Goal: Information Seeking & Learning: Learn about a topic

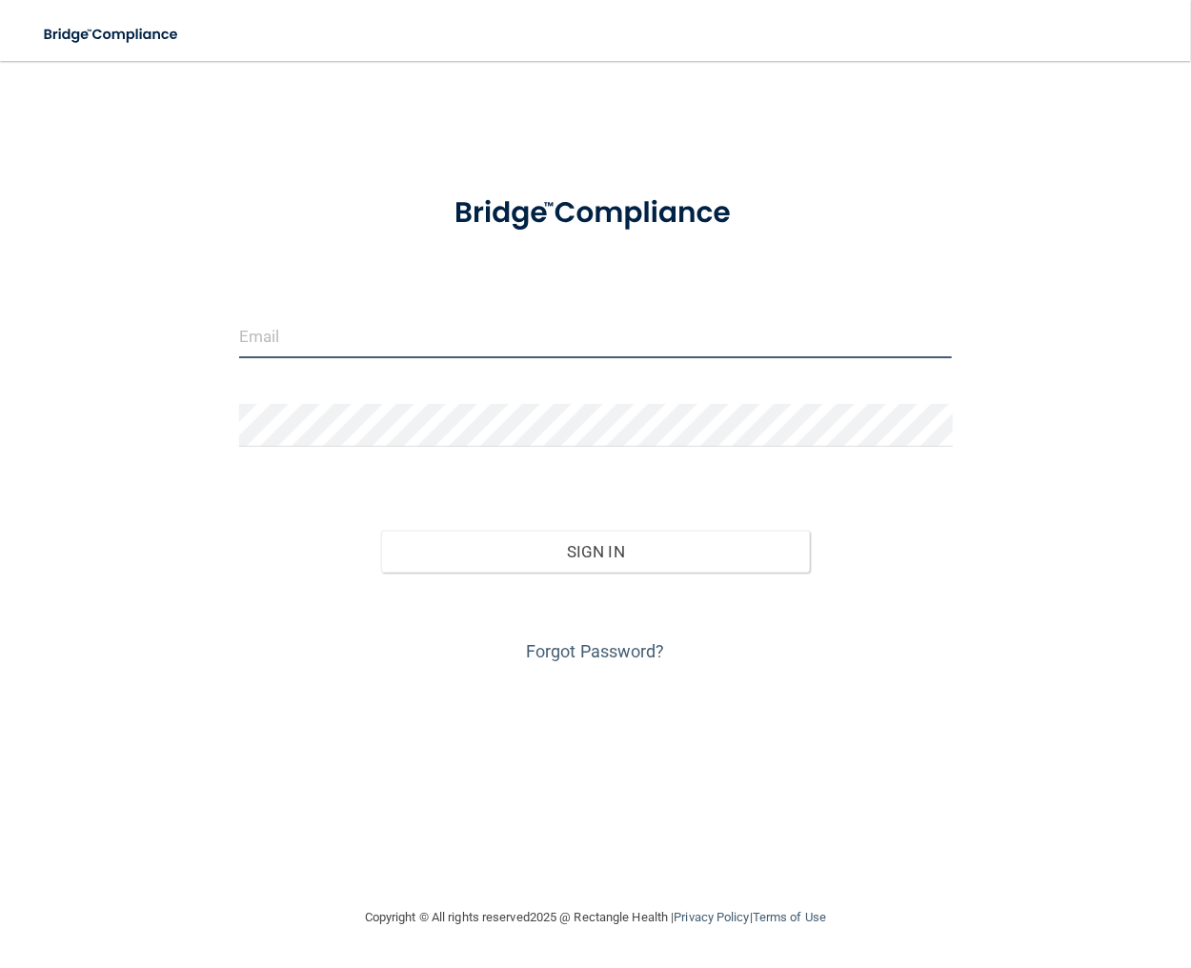
click at [252, 333] on input "email" at bounding box center [596, 336] width 714 height 43
type input "[EMAIL_ADDRESS][DOMAIN_NAME]"
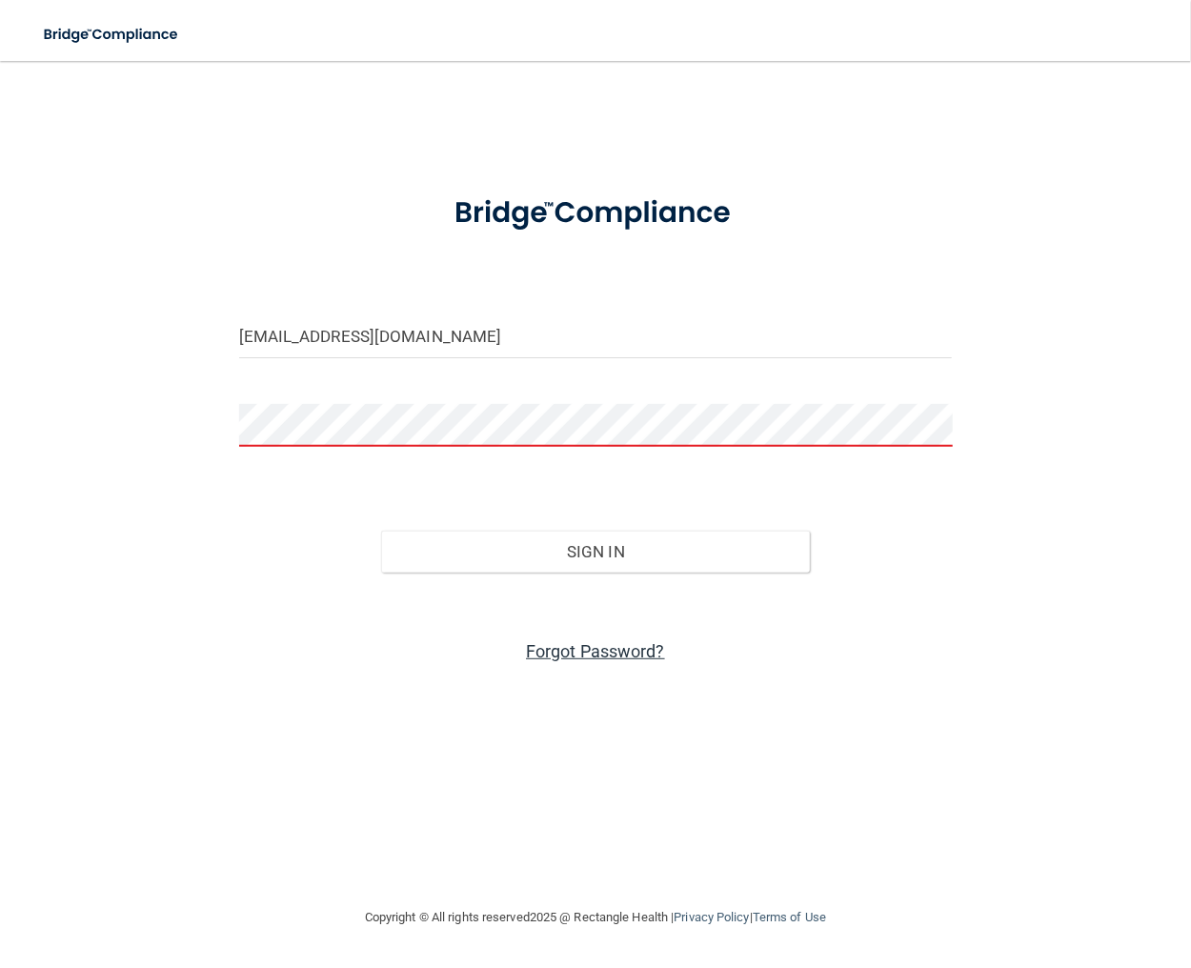
click at [592, 650] on link "Forgot Password?" at bounding box center [595, 651] width 139 height 20
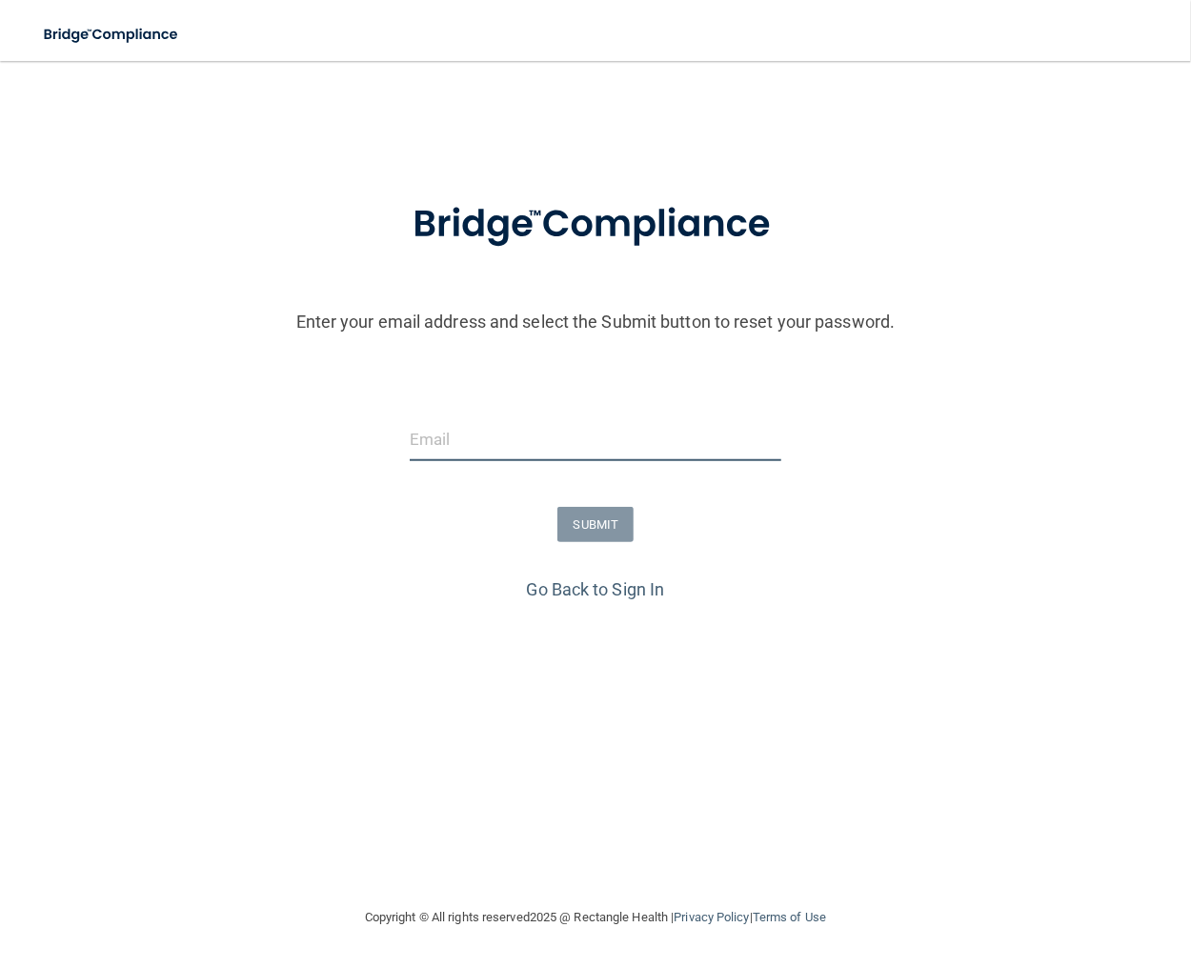
click at [452, 450] on input "email" at bounding box center [596, 439] width 372 height 43
type input "[EMAIL_ADDRESS][DOMAIN_NAME]"
click at [583, 519] on button "SUBMIT" at bounding box center [595, 524] width 77 height 35
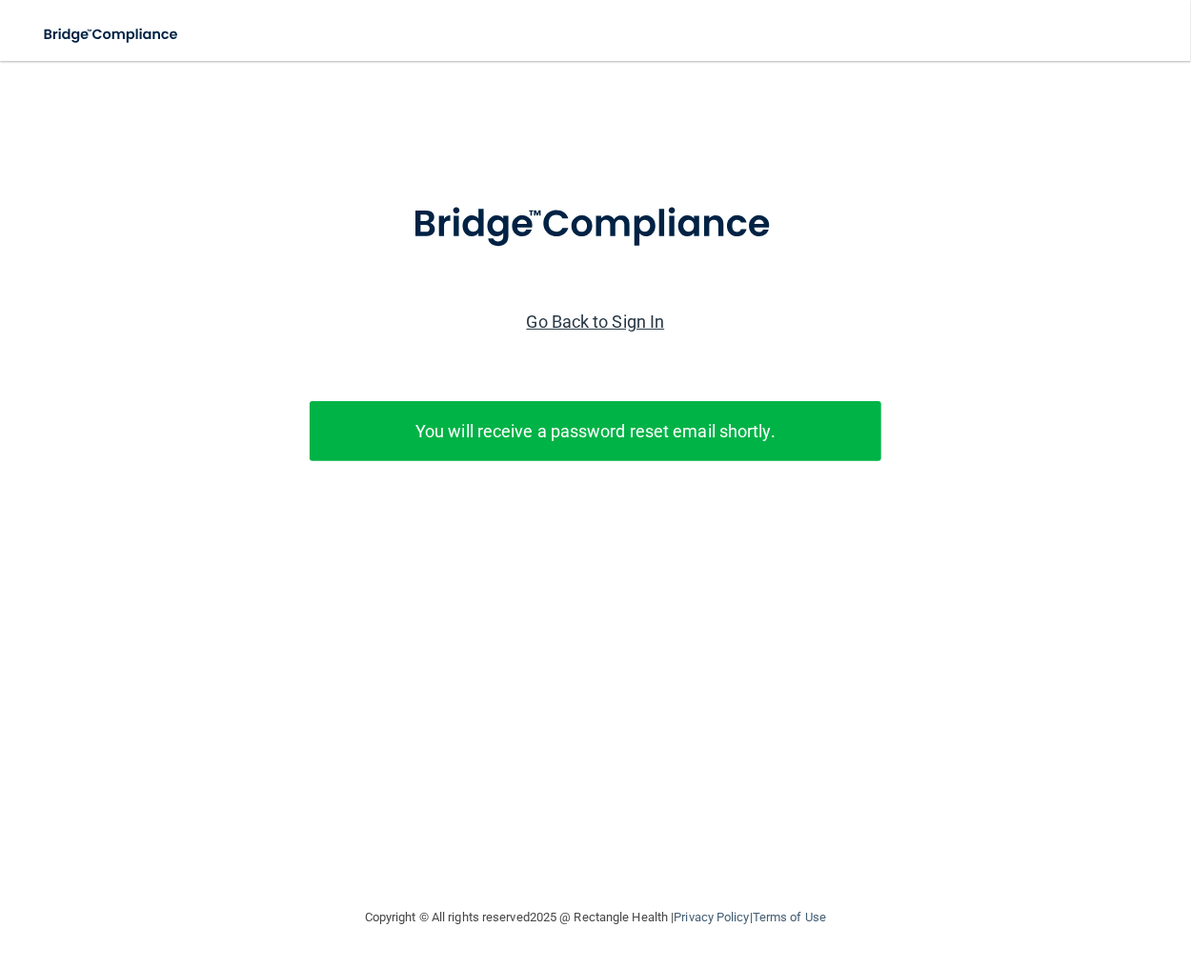
click at [633, 326] on link "Go Back to Sign In" at bounding box center [596, 322] width 138 height 20
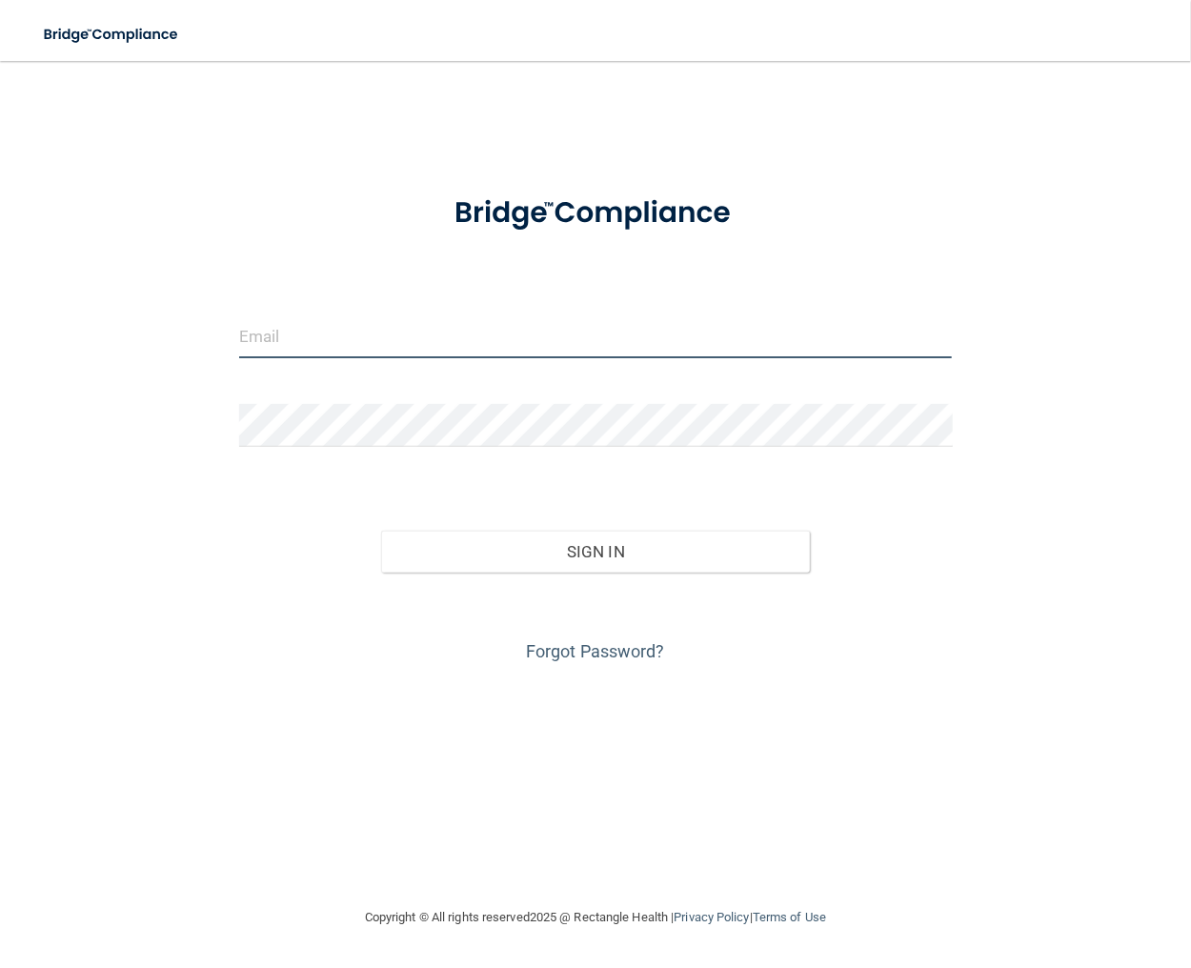
type input "[EMAIL_ADDRESS][DOMAIN_NAME]"
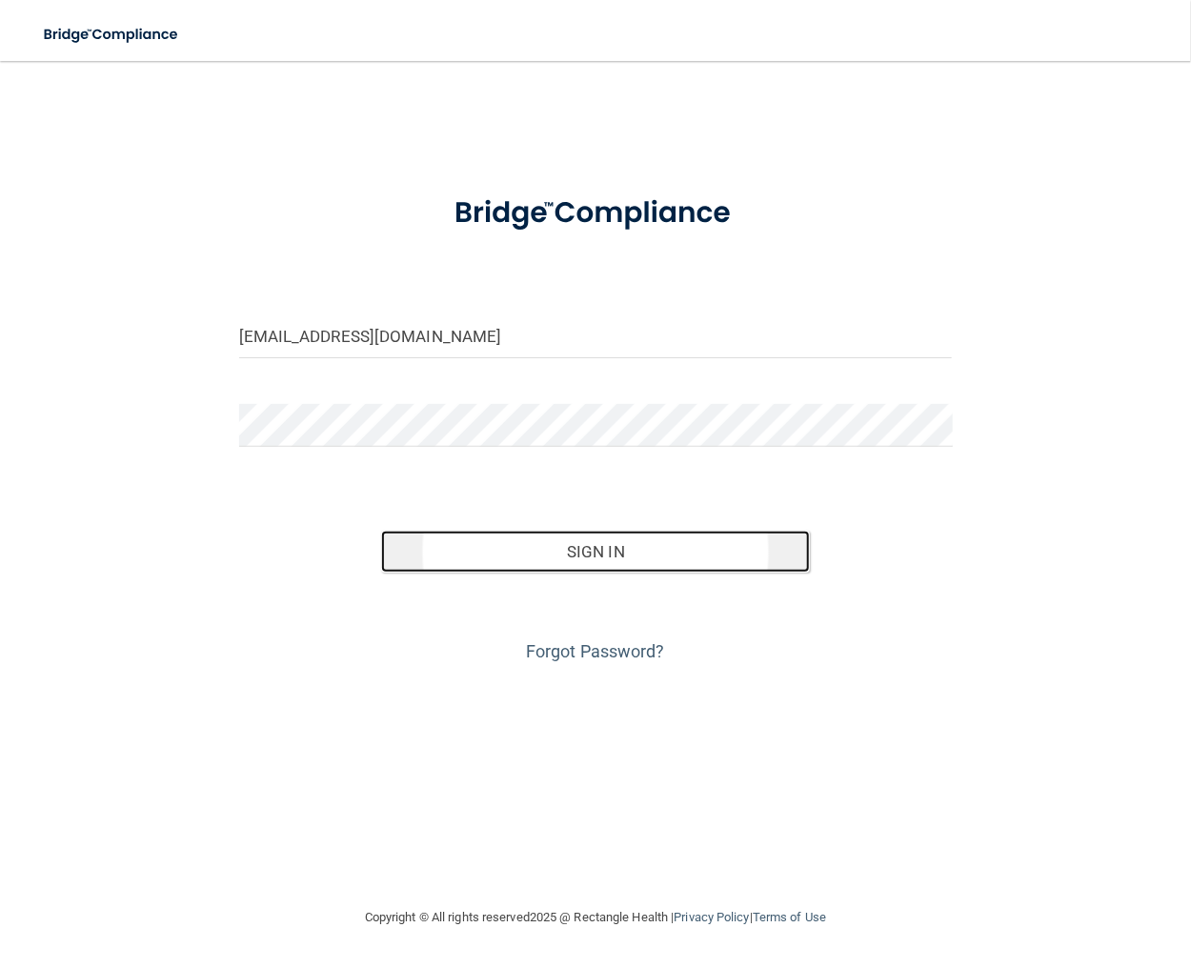
click at [595, 563] on button "Sign In" at bounding box center [595, 552] width 428 height 42
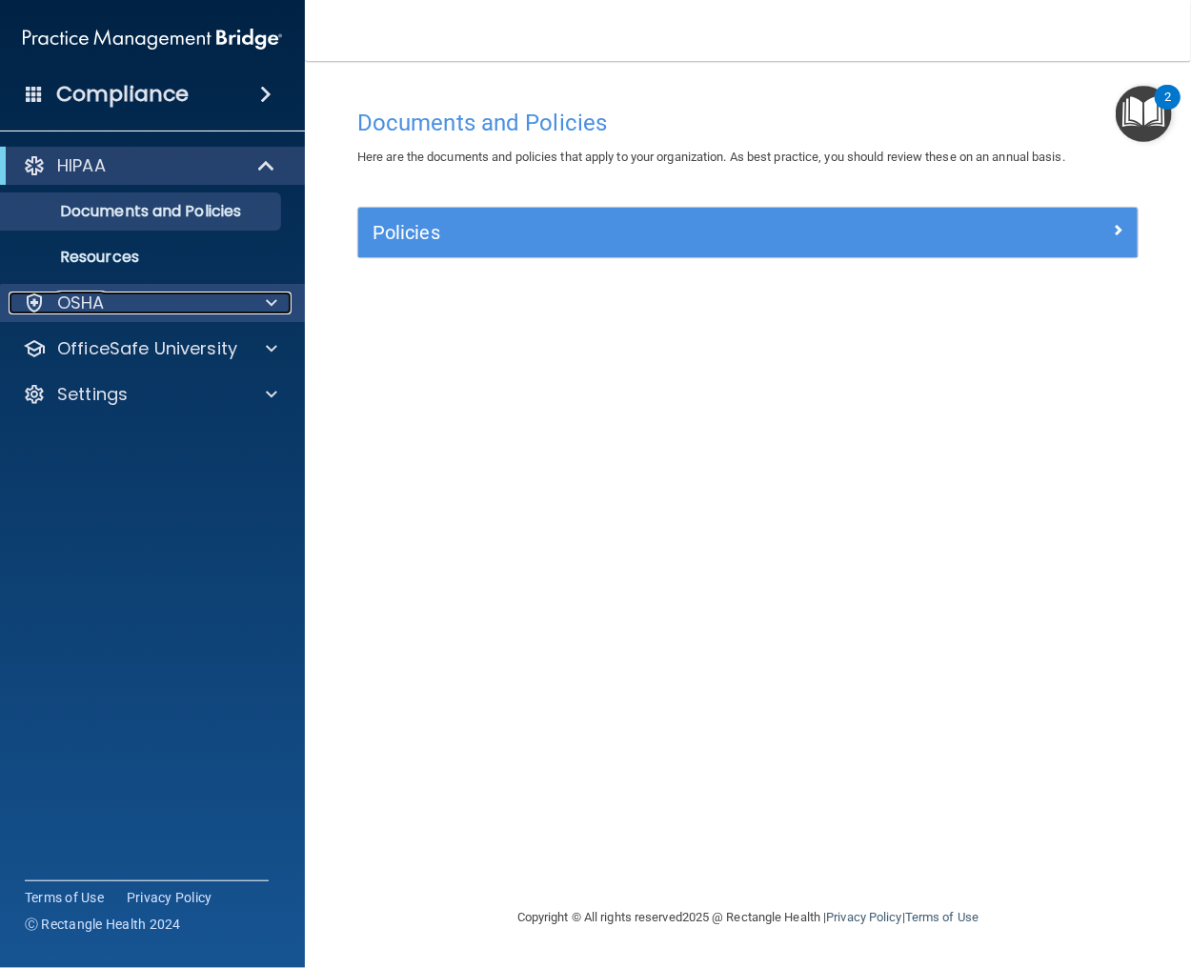
click at [100, 297] on p "OSHA" at bounding box center [81, 303] width 48 height 23
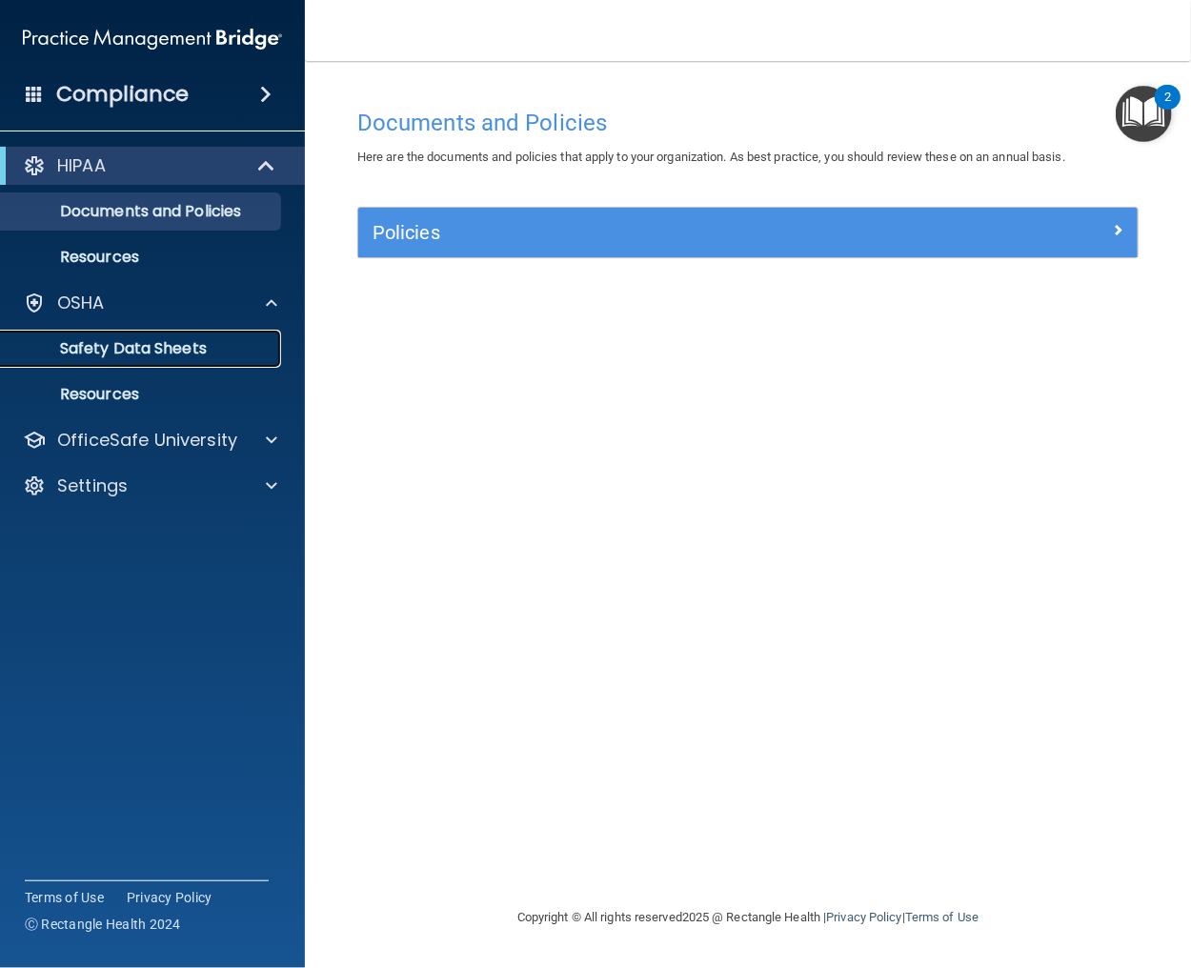
click at [131, 354] on p "Safety Data Sheets" at bounding box center [142, 348] width 260 height 19
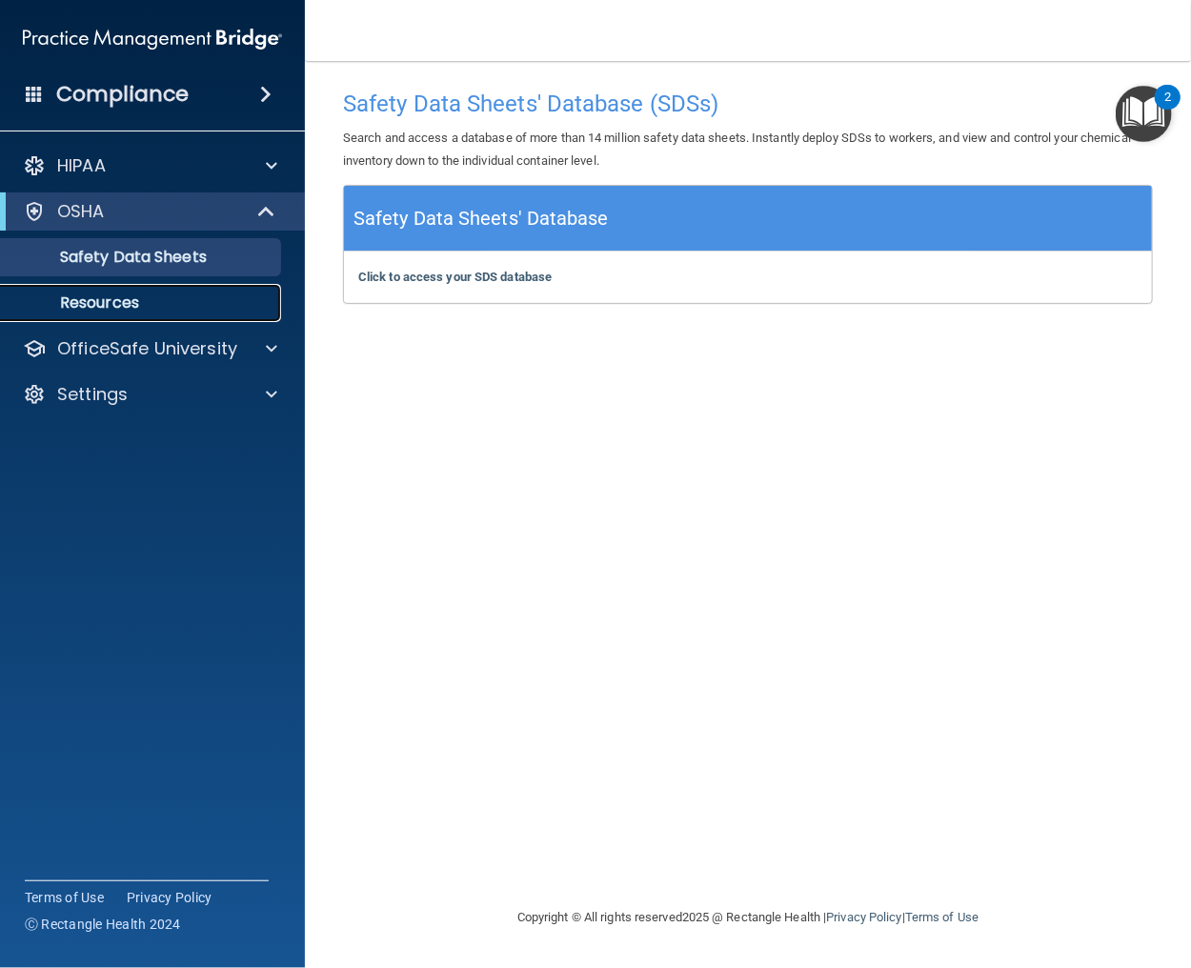
click at [103, 304] on p "Resources" at bounding box center [142, 303] width 260 height 19
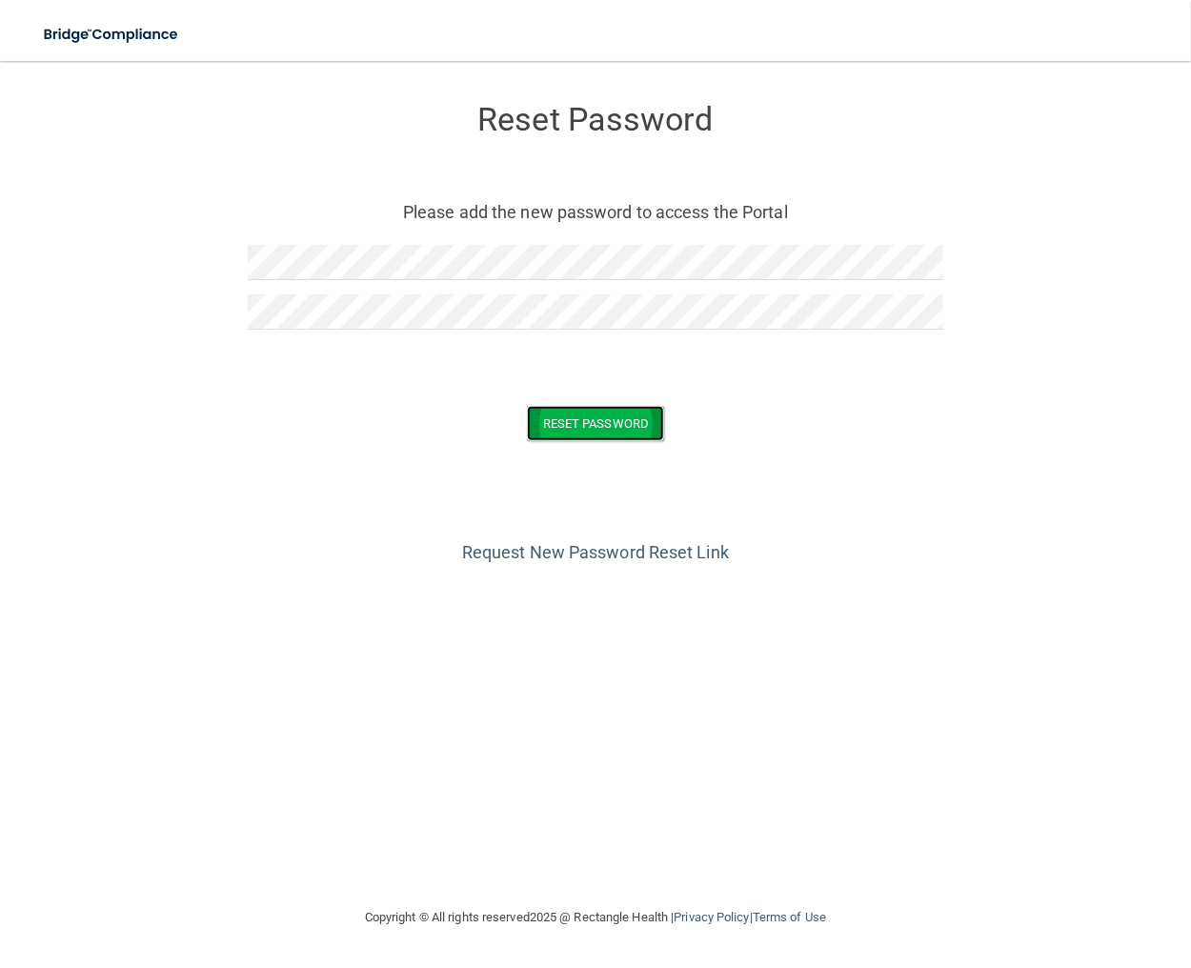
click at [571, 418] on button "Reset Password" at bounding box center [595, 423] width 137 height 35
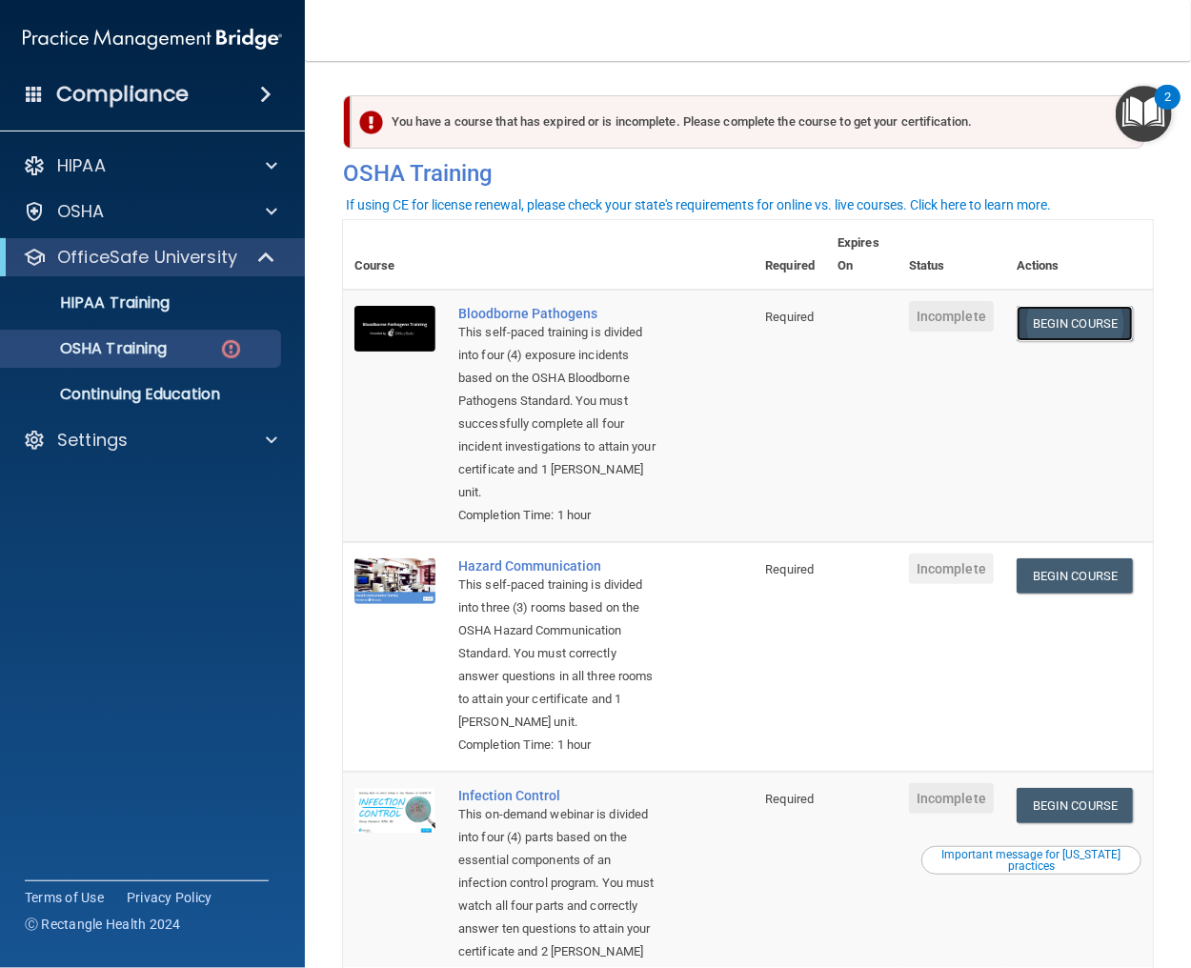
click at [1086, 324] on link "Begin Course" at bounding box center [1075, 323] width 116 height 35
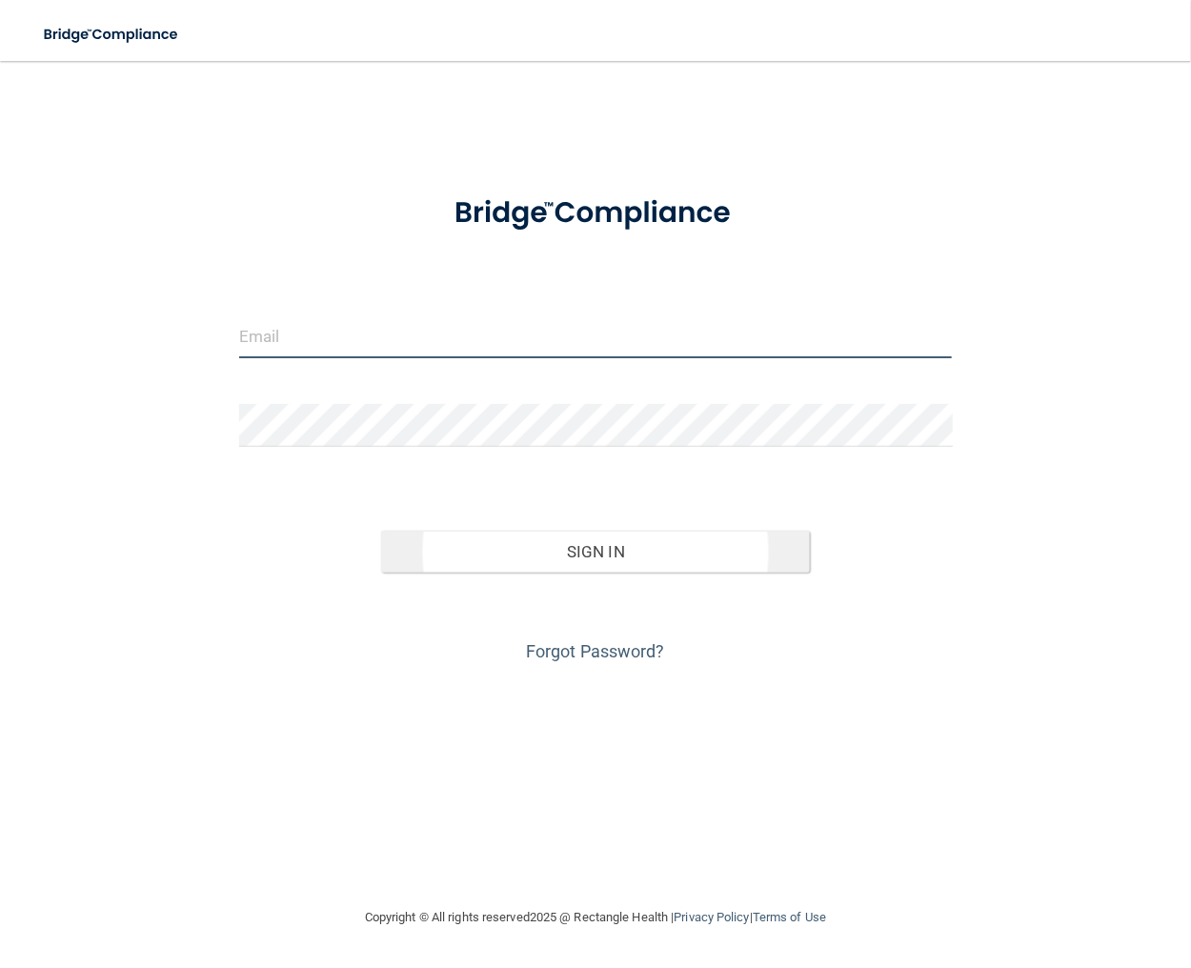
type input "[EMAIL_ADDRESS][DOMAIN_NAME]"
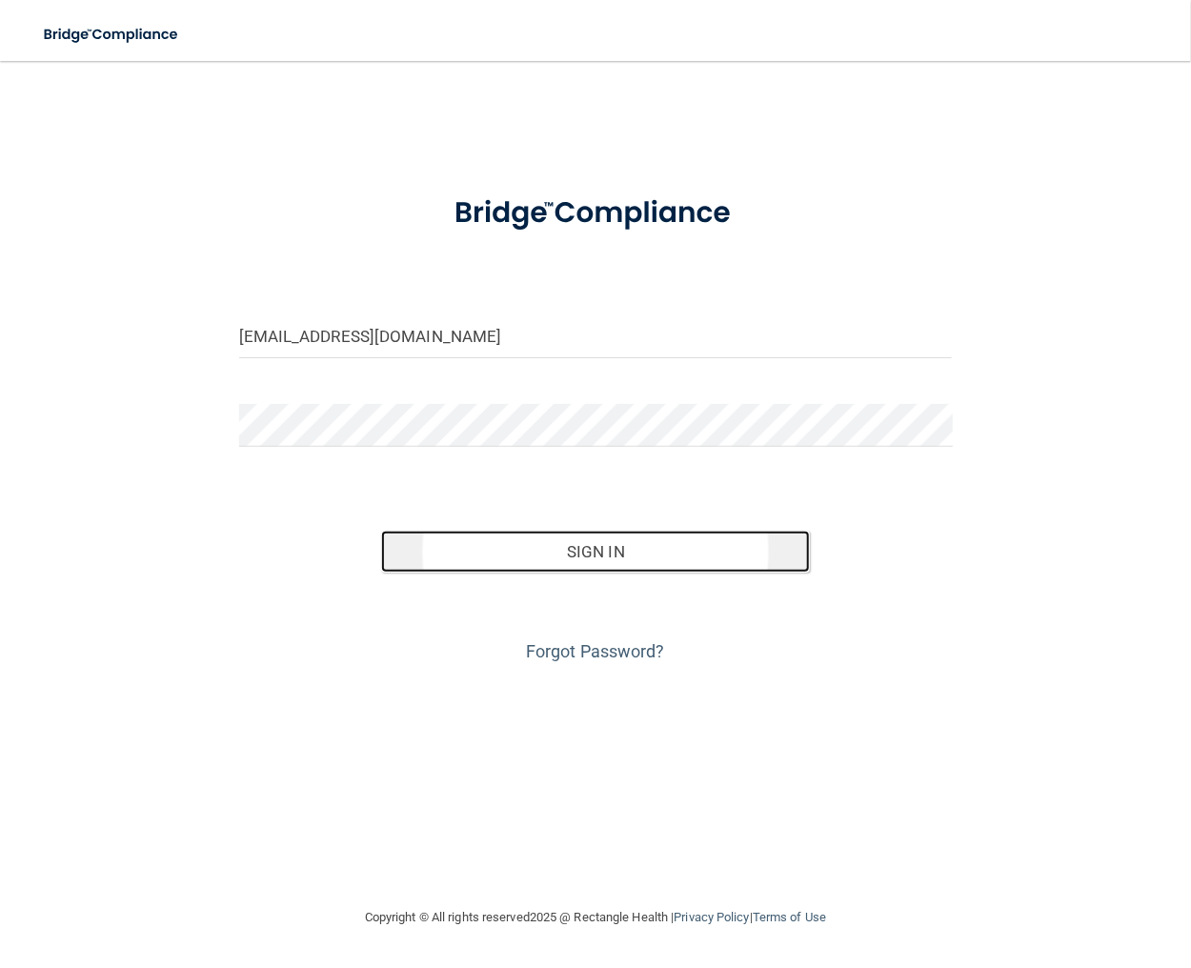
click at [574, 548] on button "Sign In" at bounding box center [595, 552] width 428 height 42
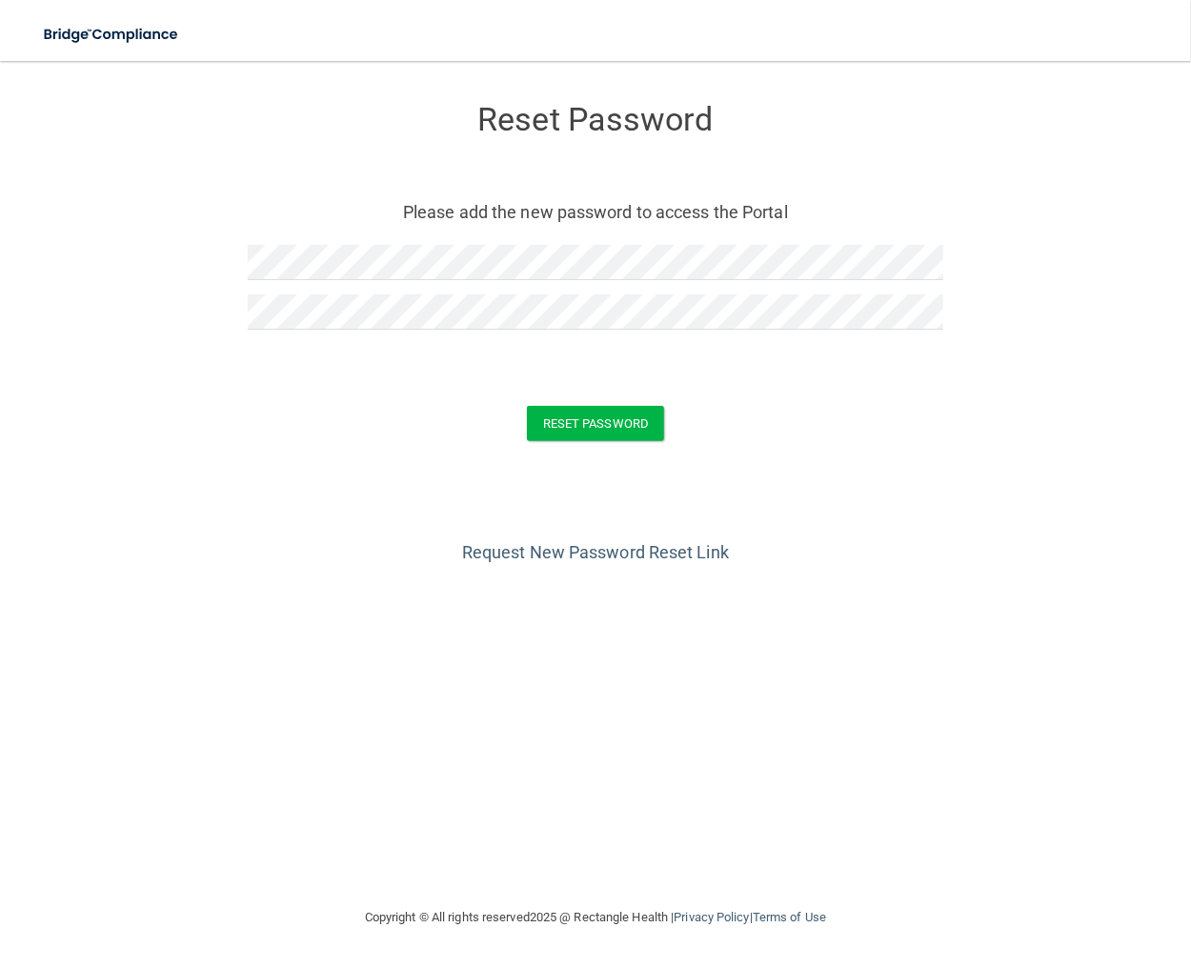
click at [71, 346] on form "Reset Password Please add the new password to access the Portal Reset Password …" at bounding box center [595, 276] width 1115 height 393
click at [582, 422] on button "Reset Password" at bounding box center [595, 423] width 137 height 35
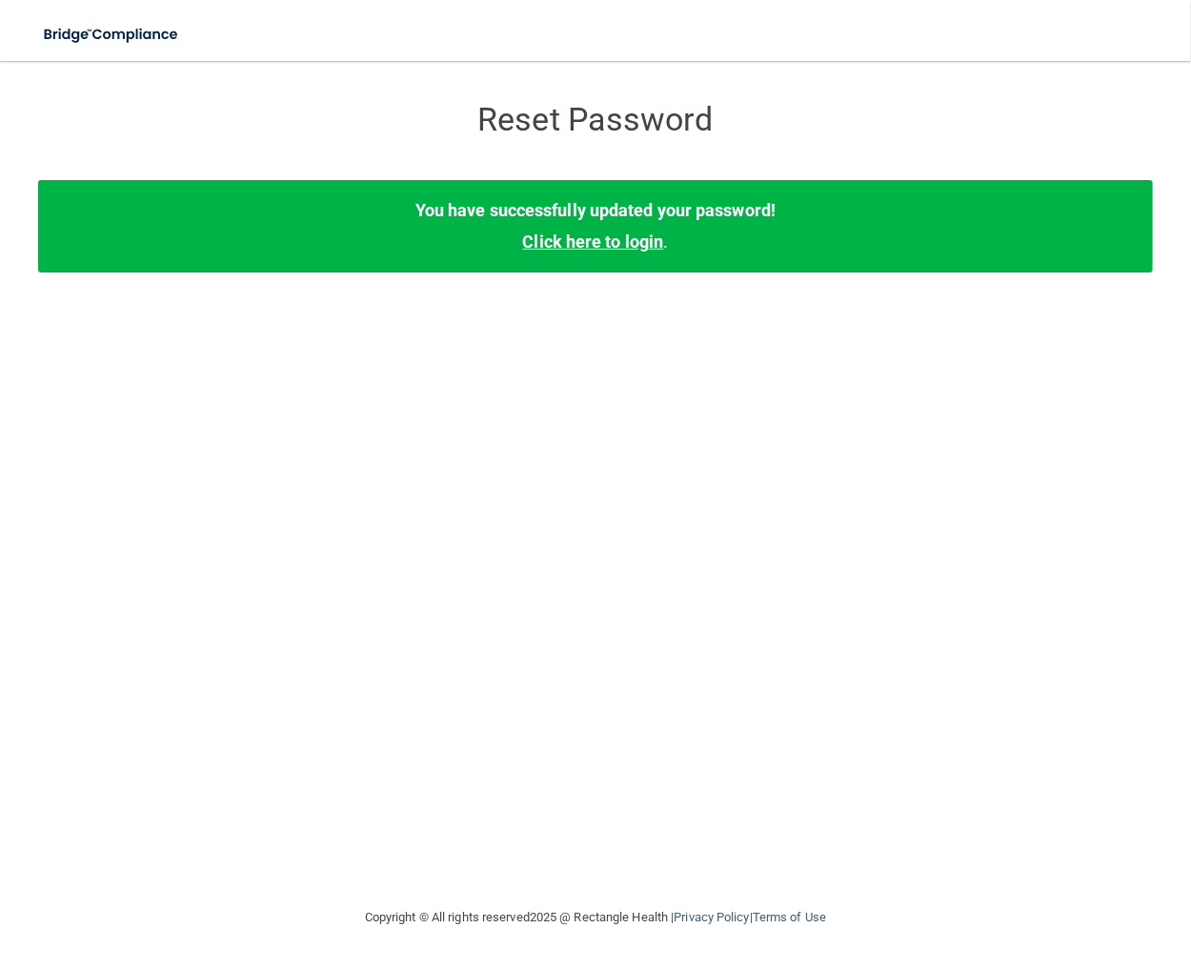
click at [600, 242] on link "Click here to login" at bounding box center [592, 242] width 141 height 20
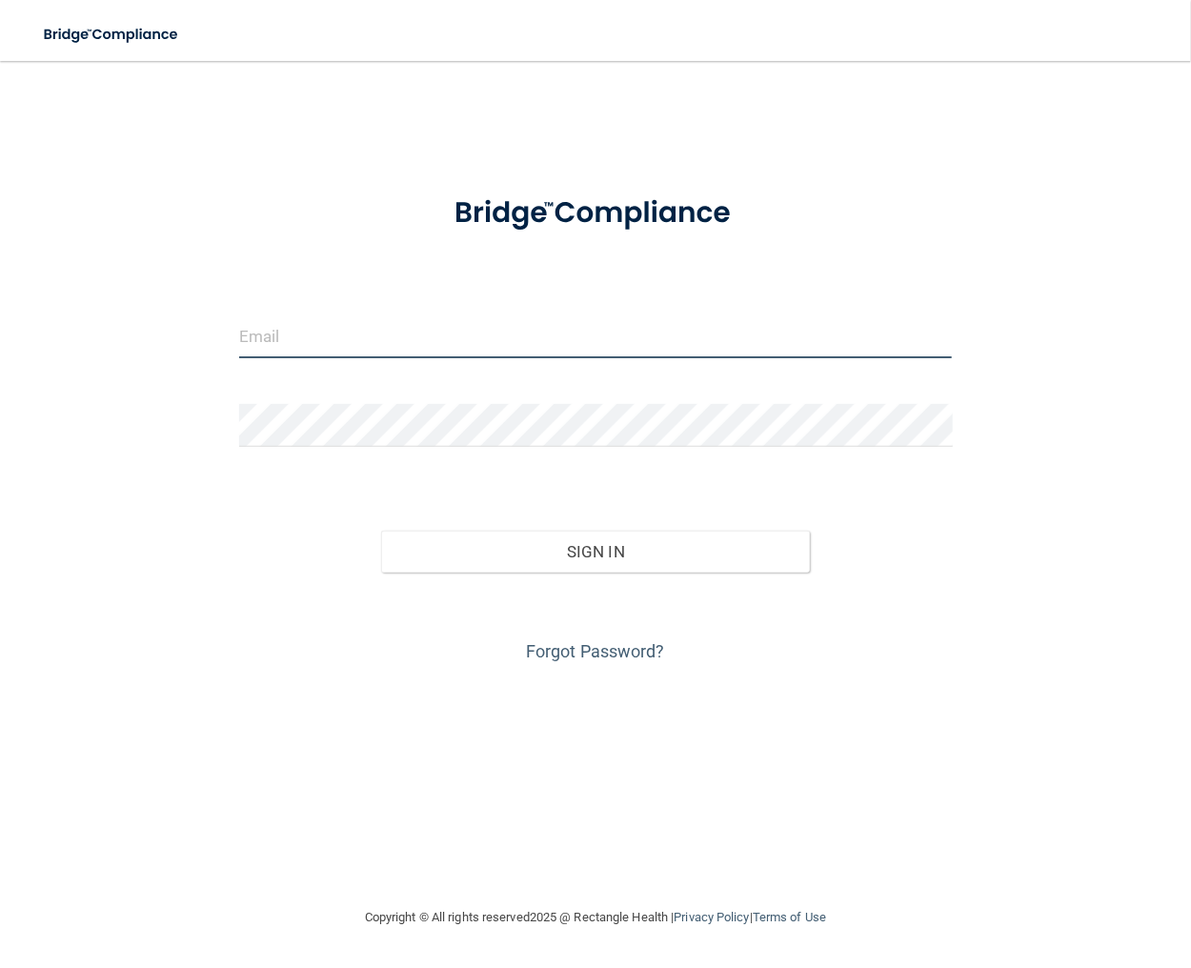
type input "[EMAIL_ADDRESS][DOMAIN_NAME]"
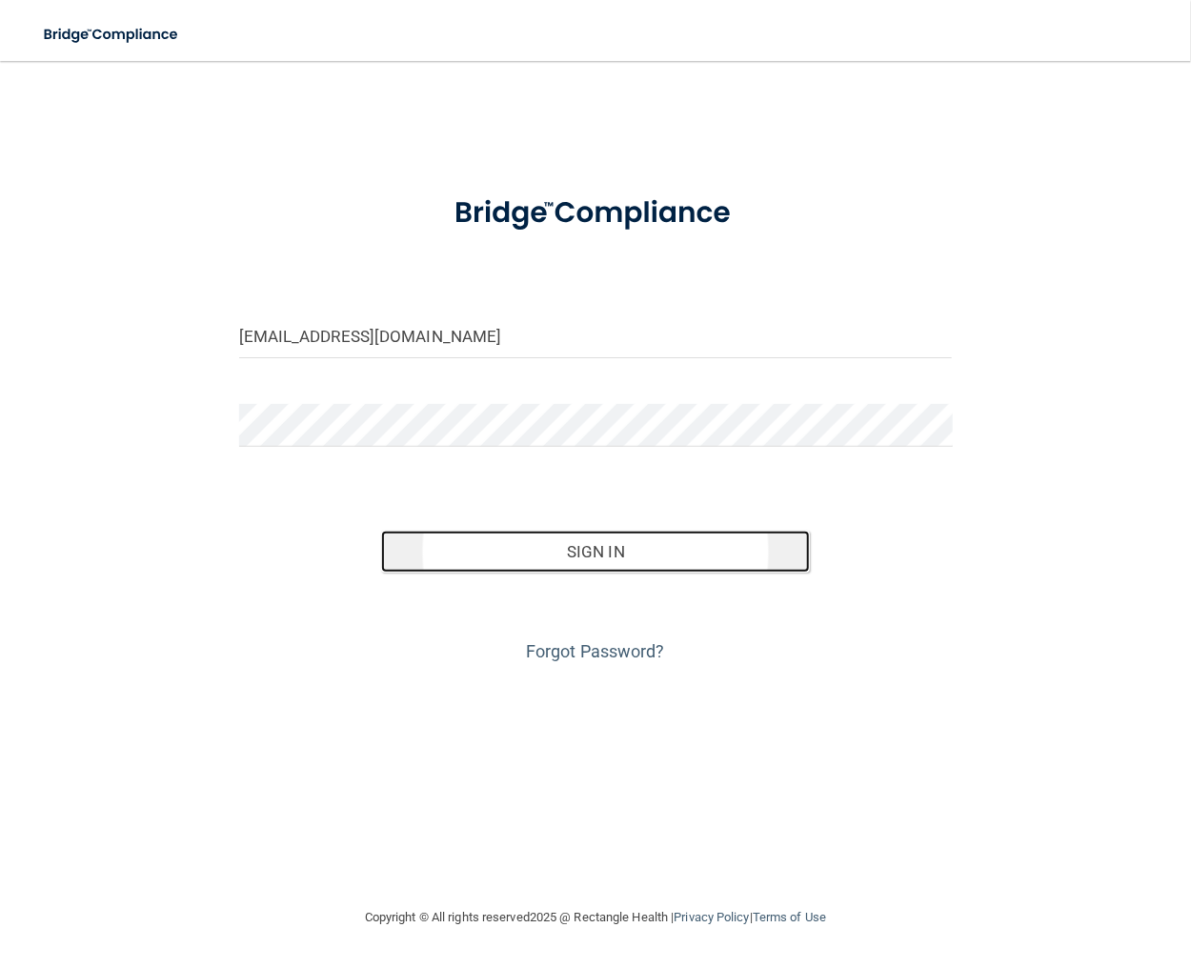
click at [584, 552] on button "Sign In" at bounding box center [595, 552] width 428 height 42
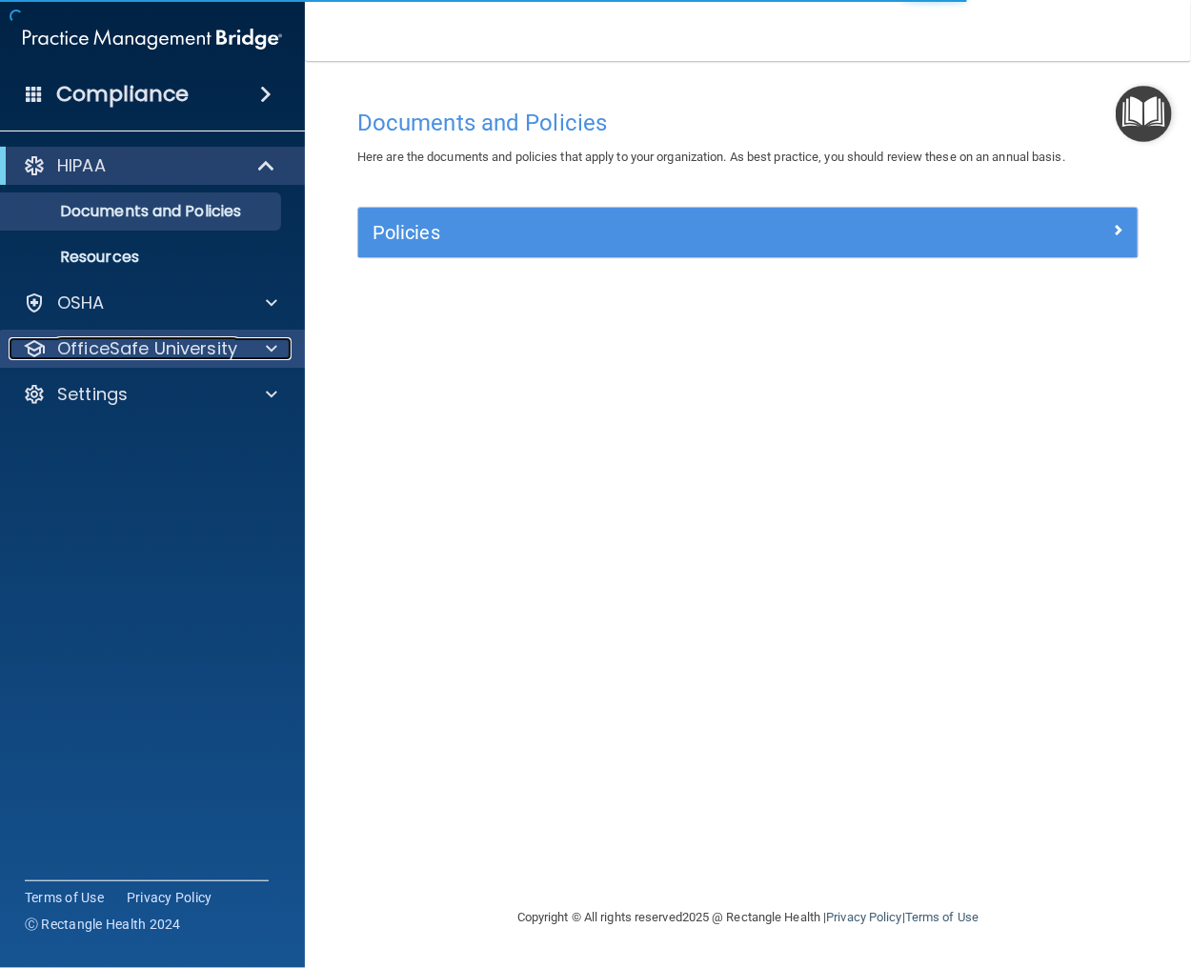
click at [206, 350] on p "OfficeSafe University" at bounding box center [147, 348] width 180 height 23
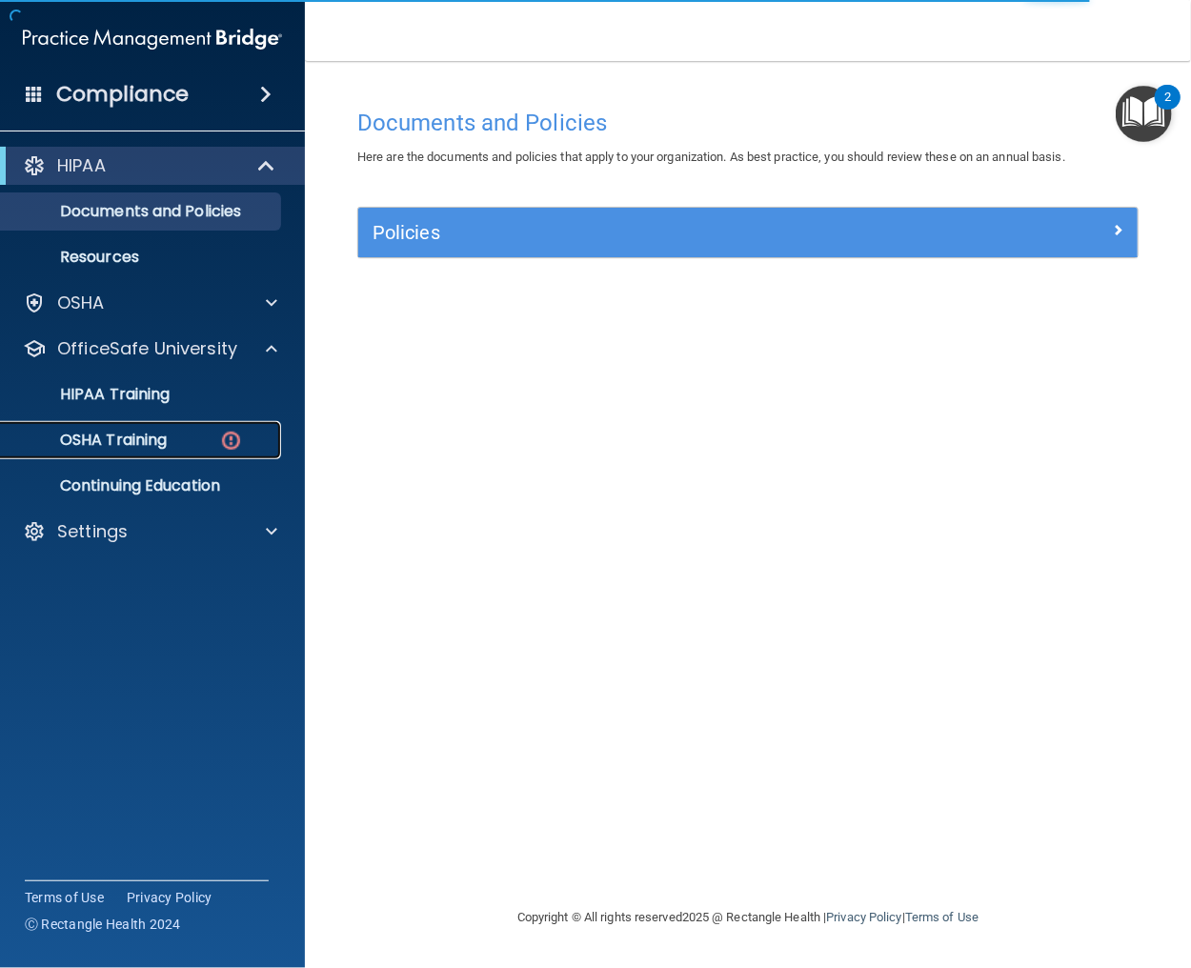
click at [148, 438] on p "OSHA Training" at bounding box center [89, 440] width 154 height 19
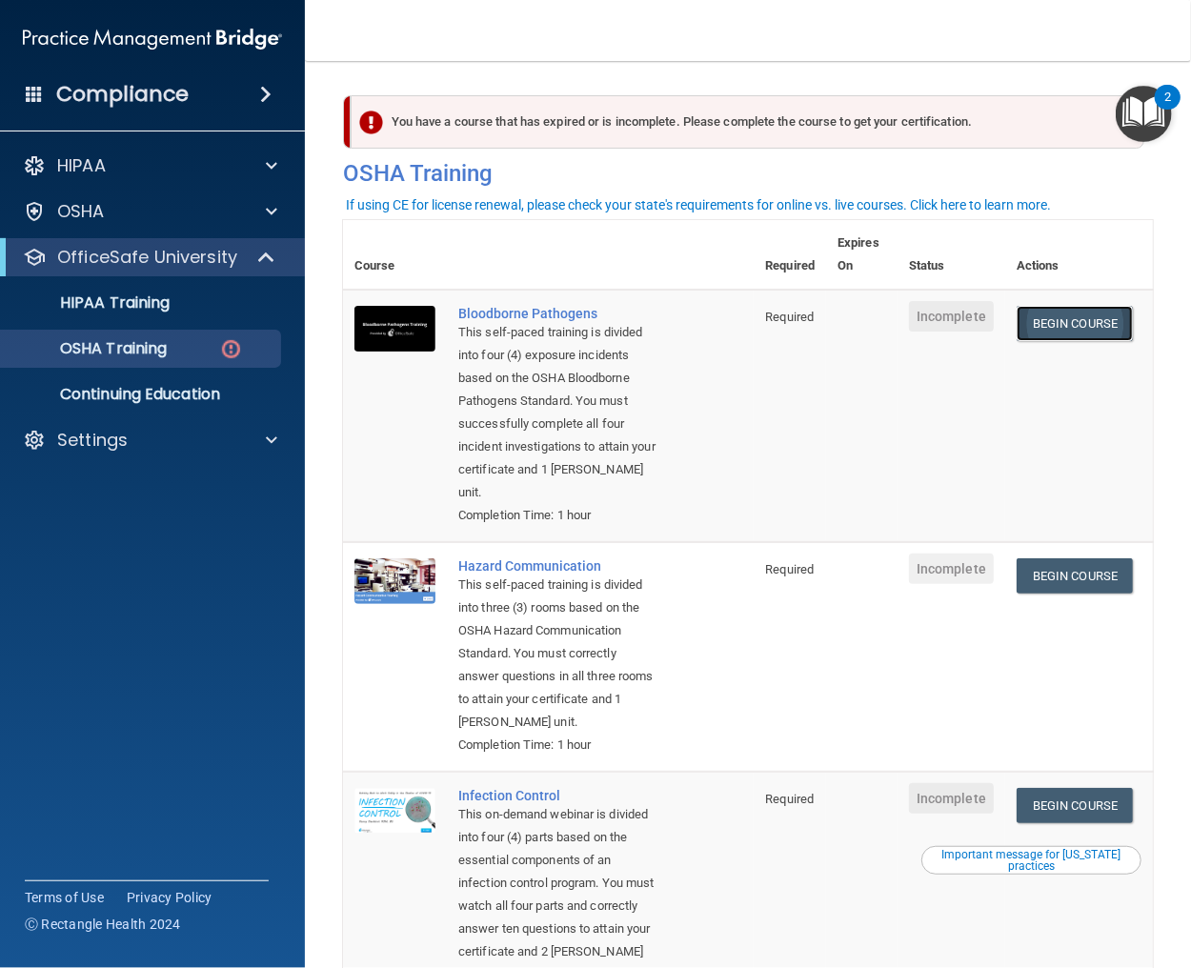
click at [1028, 316] on link "Begin Course" at bounding box center [1075, 323] width 116 height 35
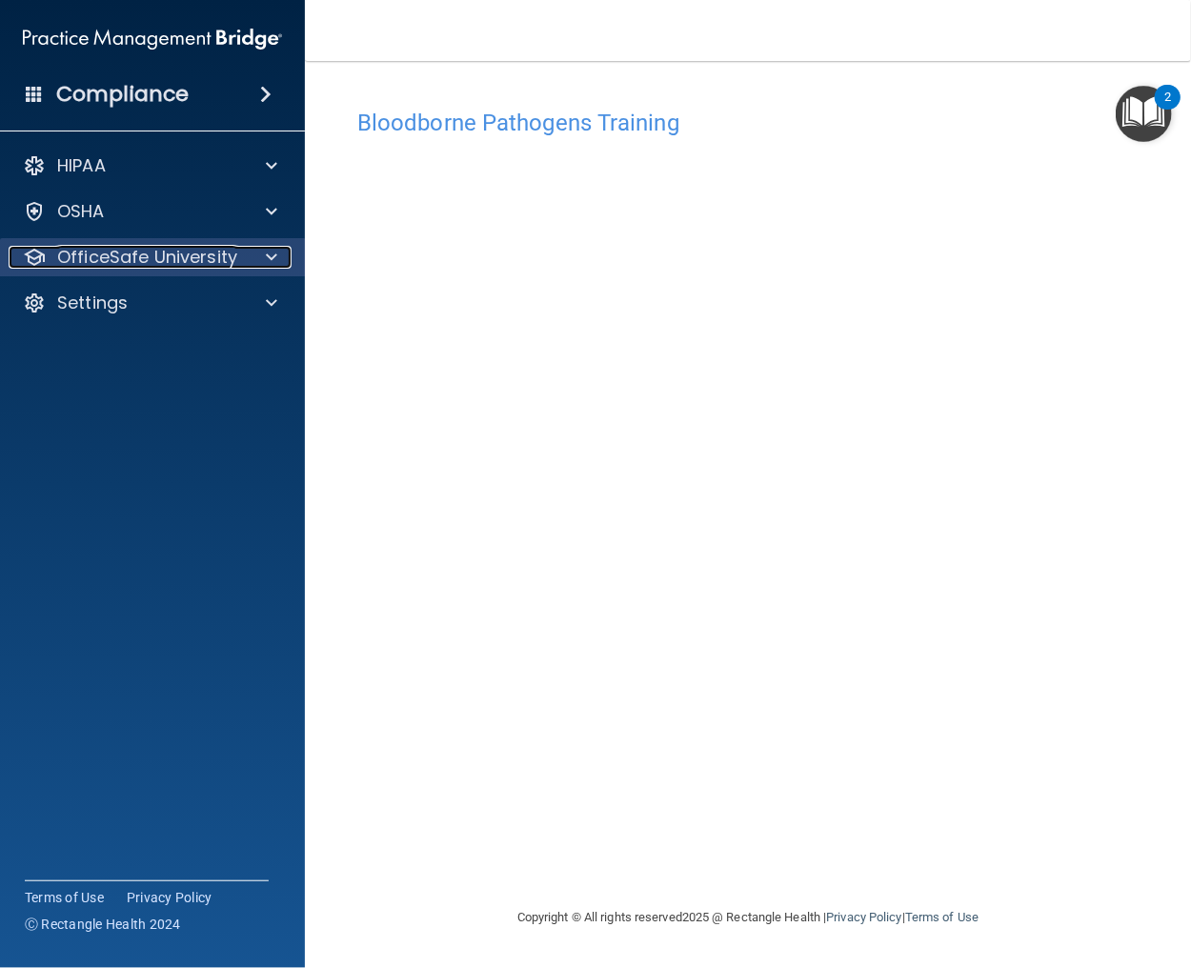
click at [251, 253] on div at bounding box center [269, 257] width 48 height 23
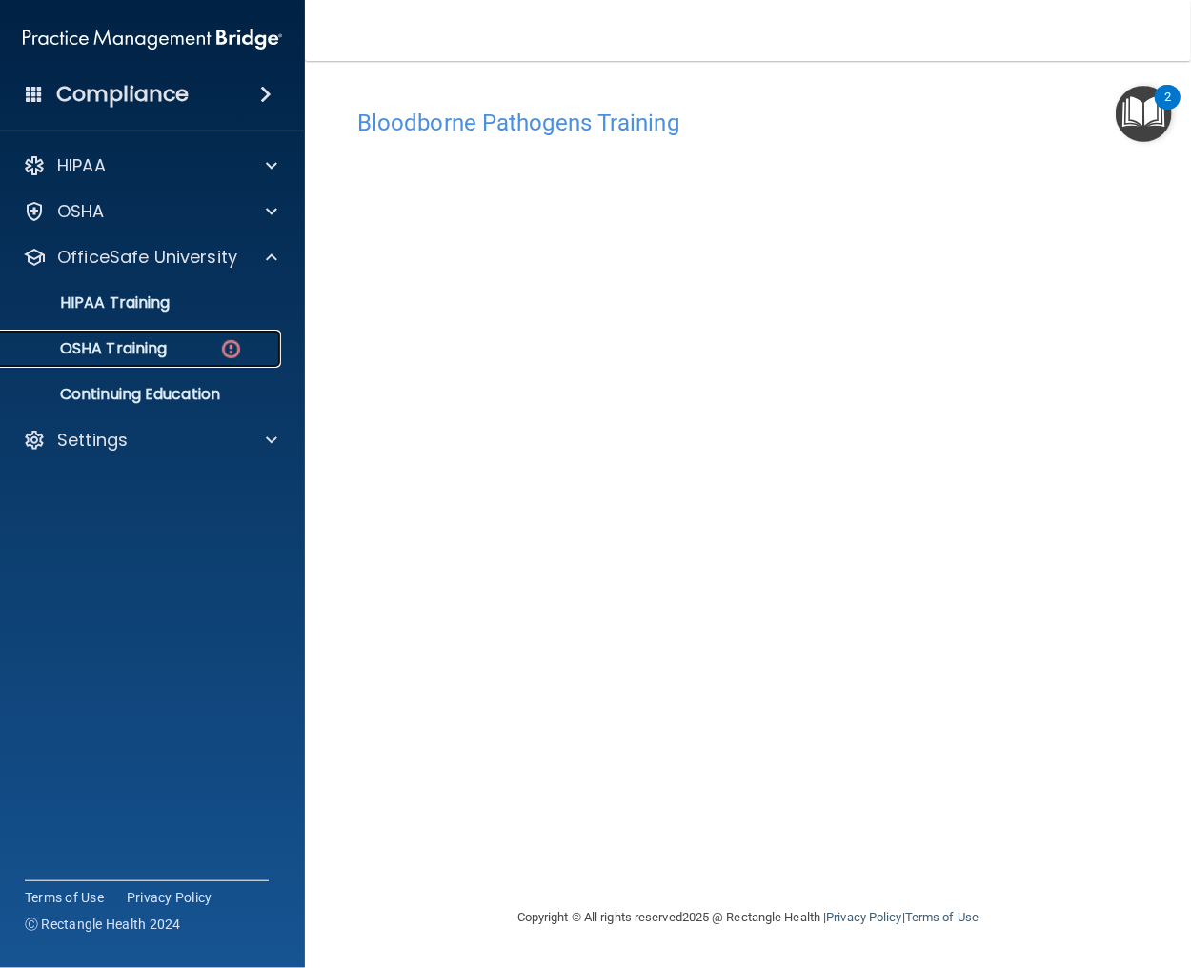
click at [182, 349] on div "OSHA Training" at bounding box center [142, 348] width 260 height 19
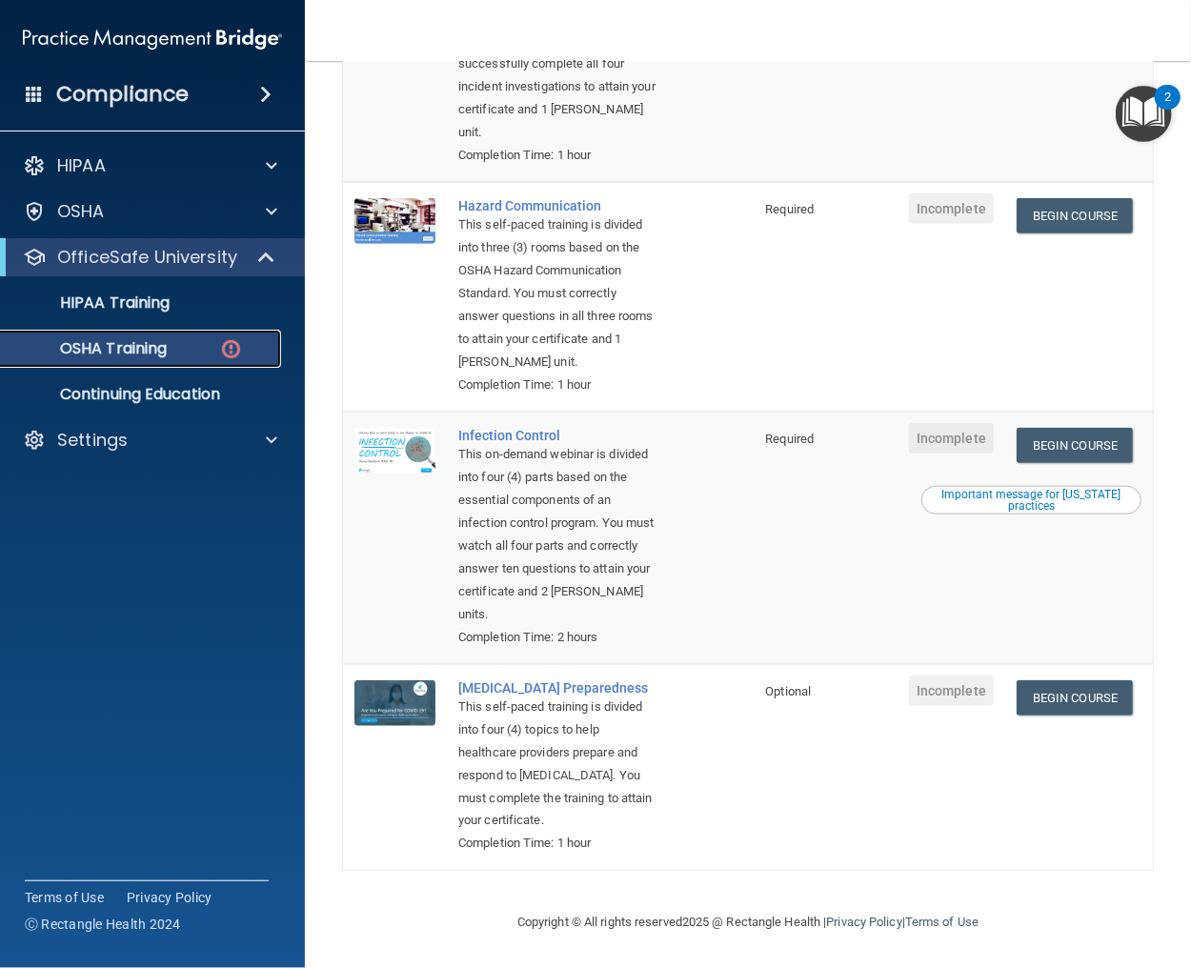
scroll to position [147, 0]
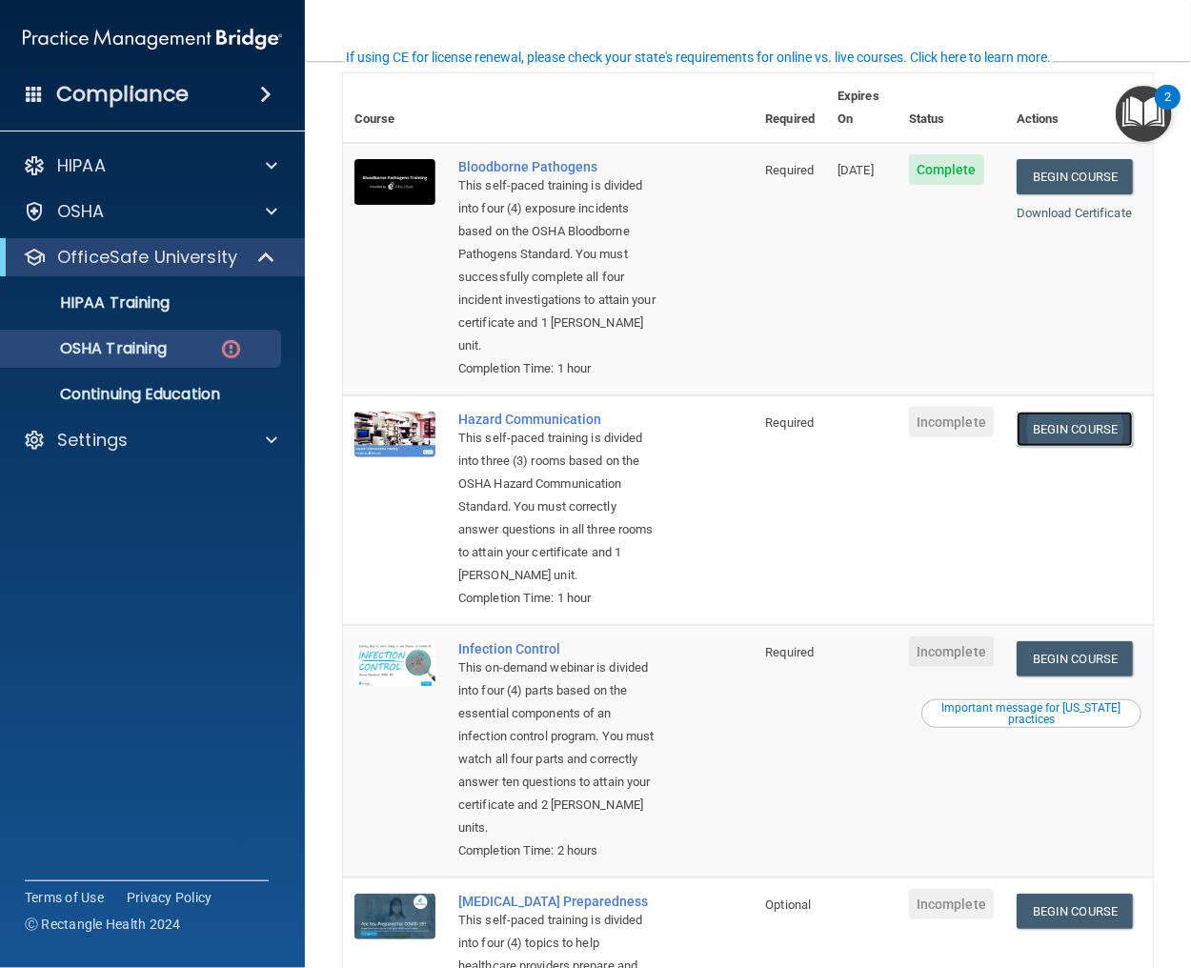
click at [1076, 428] on link "Begin Course" at bounding box center [1075, 429] width 116 height 35
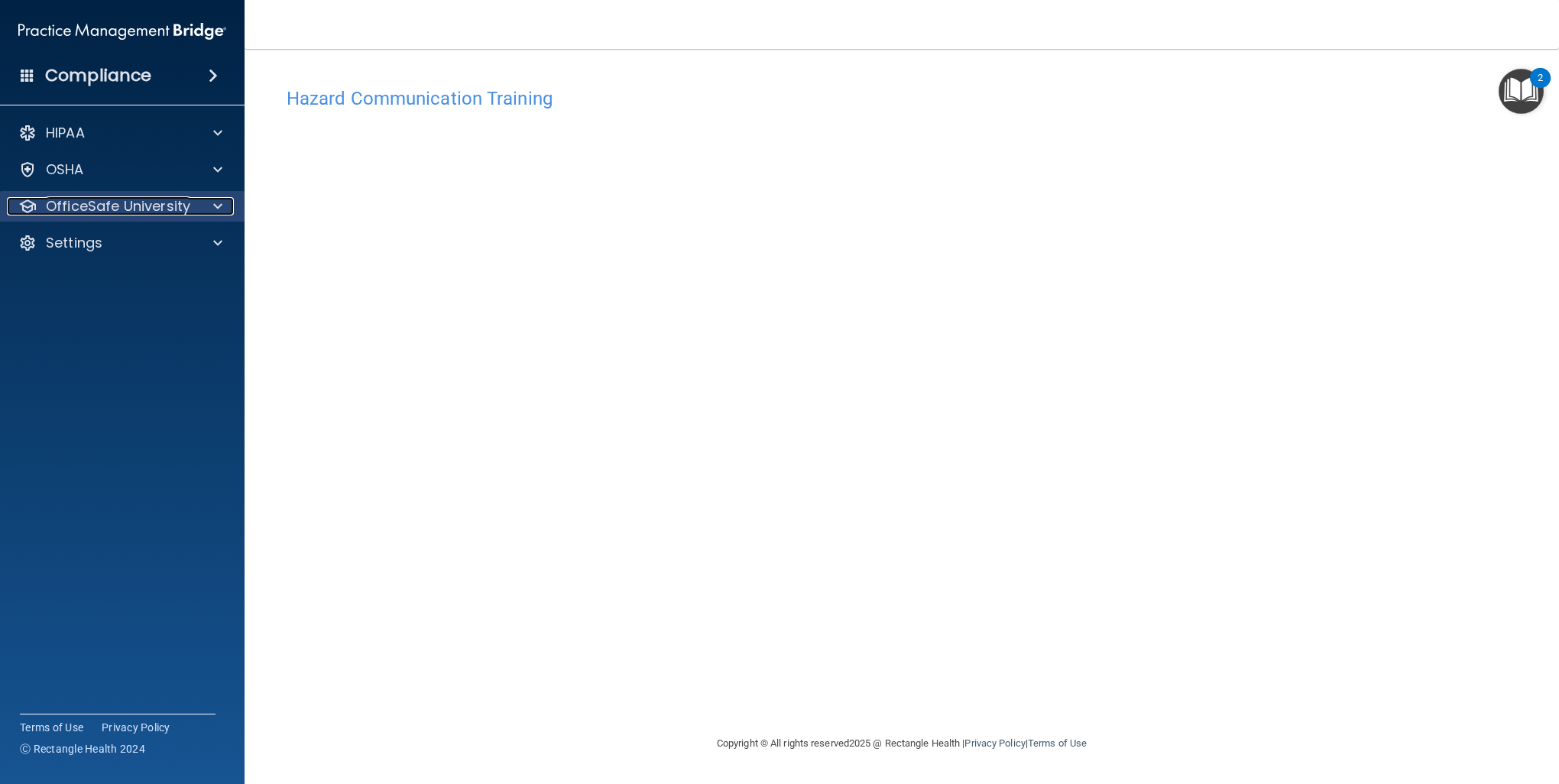
click at [214, 212] on span at bounding box center [217, 206] width 9 height 18
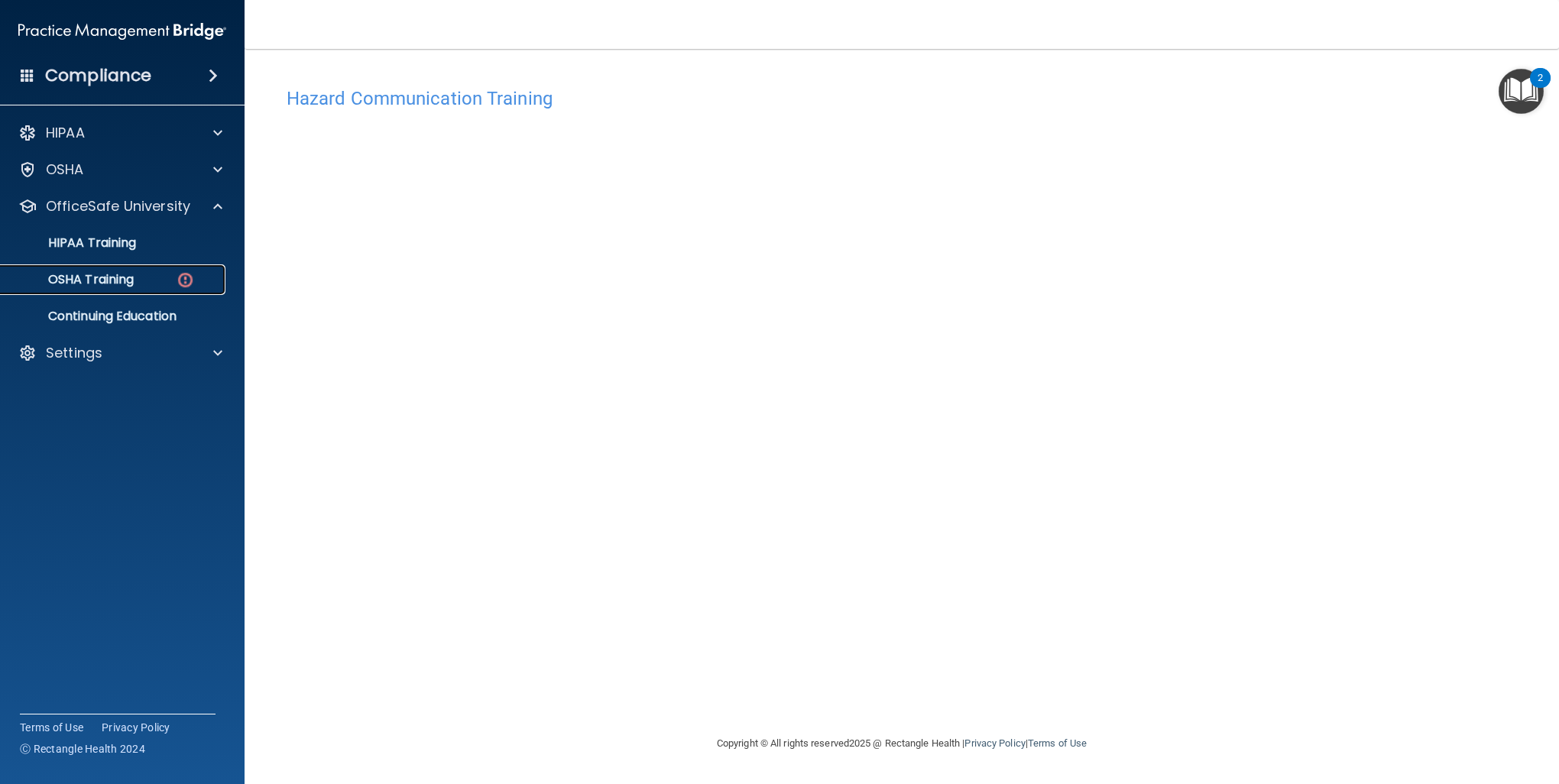
click at [147, 285] on div "OSHA Training" at bounding box center [114, 279] width 209 height 15
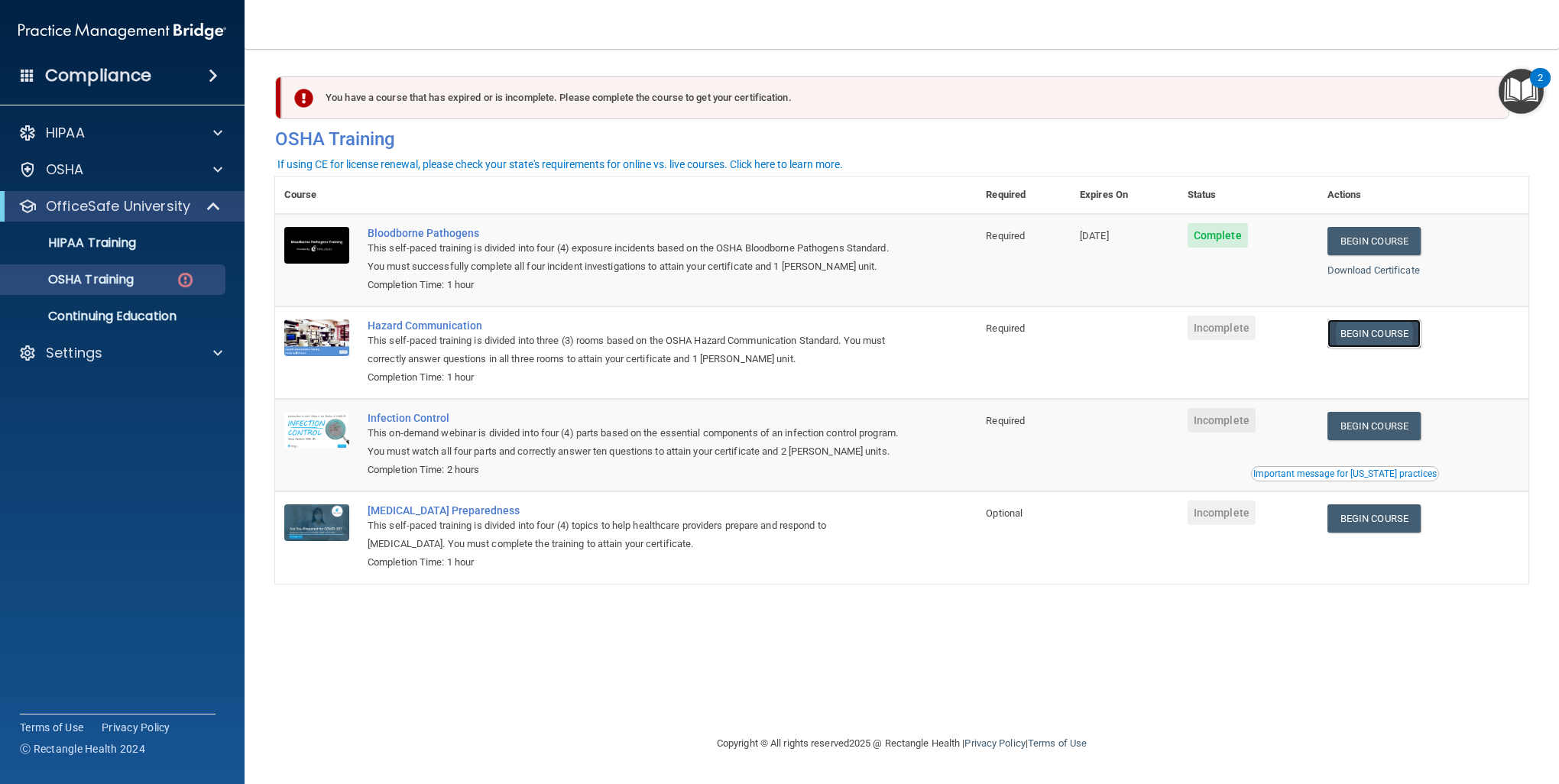
click at [954, 337] on link "Begin Course" at bounding box center [1374, 333] width 93 height 28
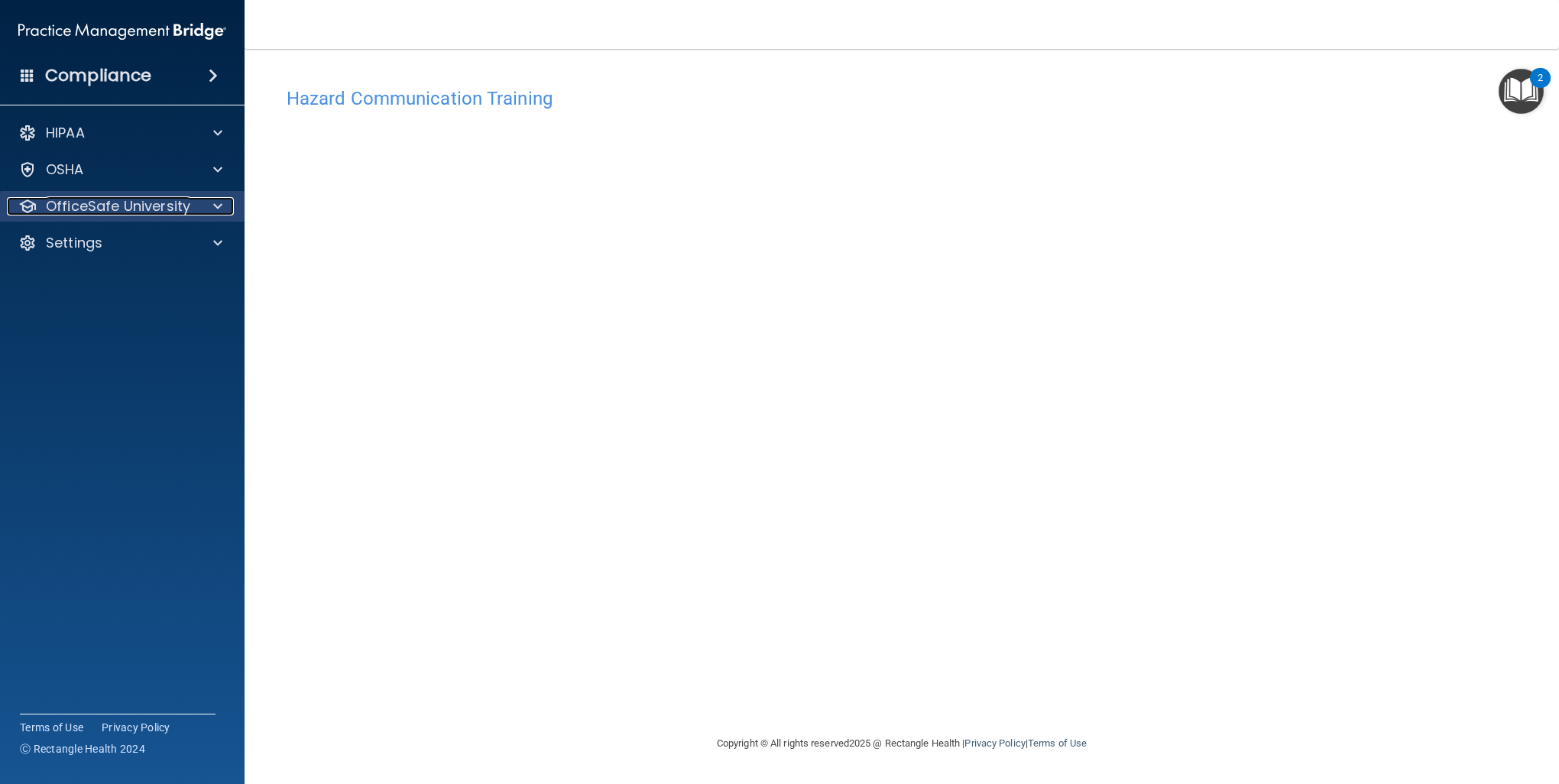
click at [144, 210] on p "OfficeSafe University" at bounding box center [118, 206] width 144 height 18
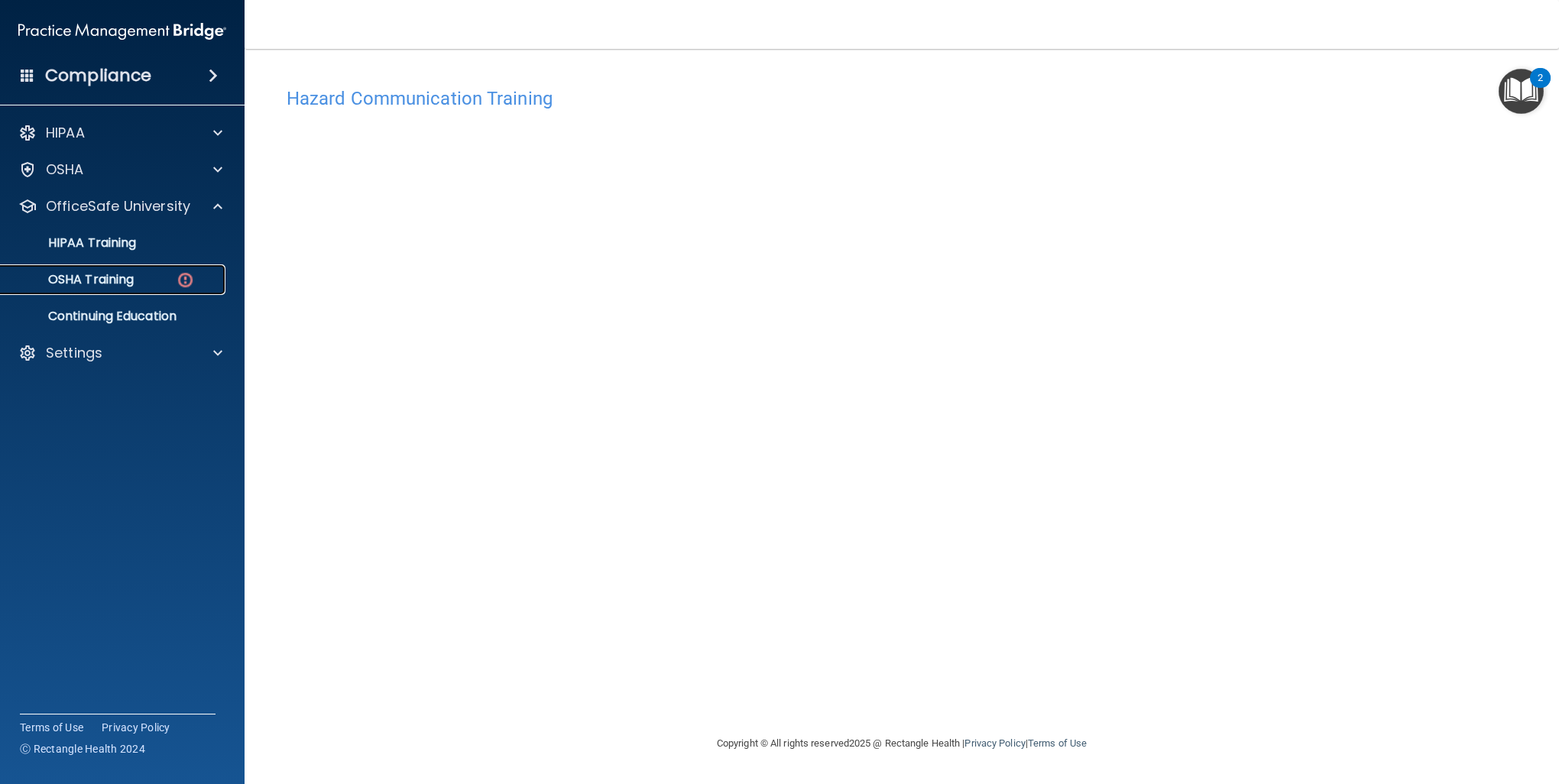
click at [148, 280] on div "OSHA Training" at bounding box center [114, 279] width 209 height 15
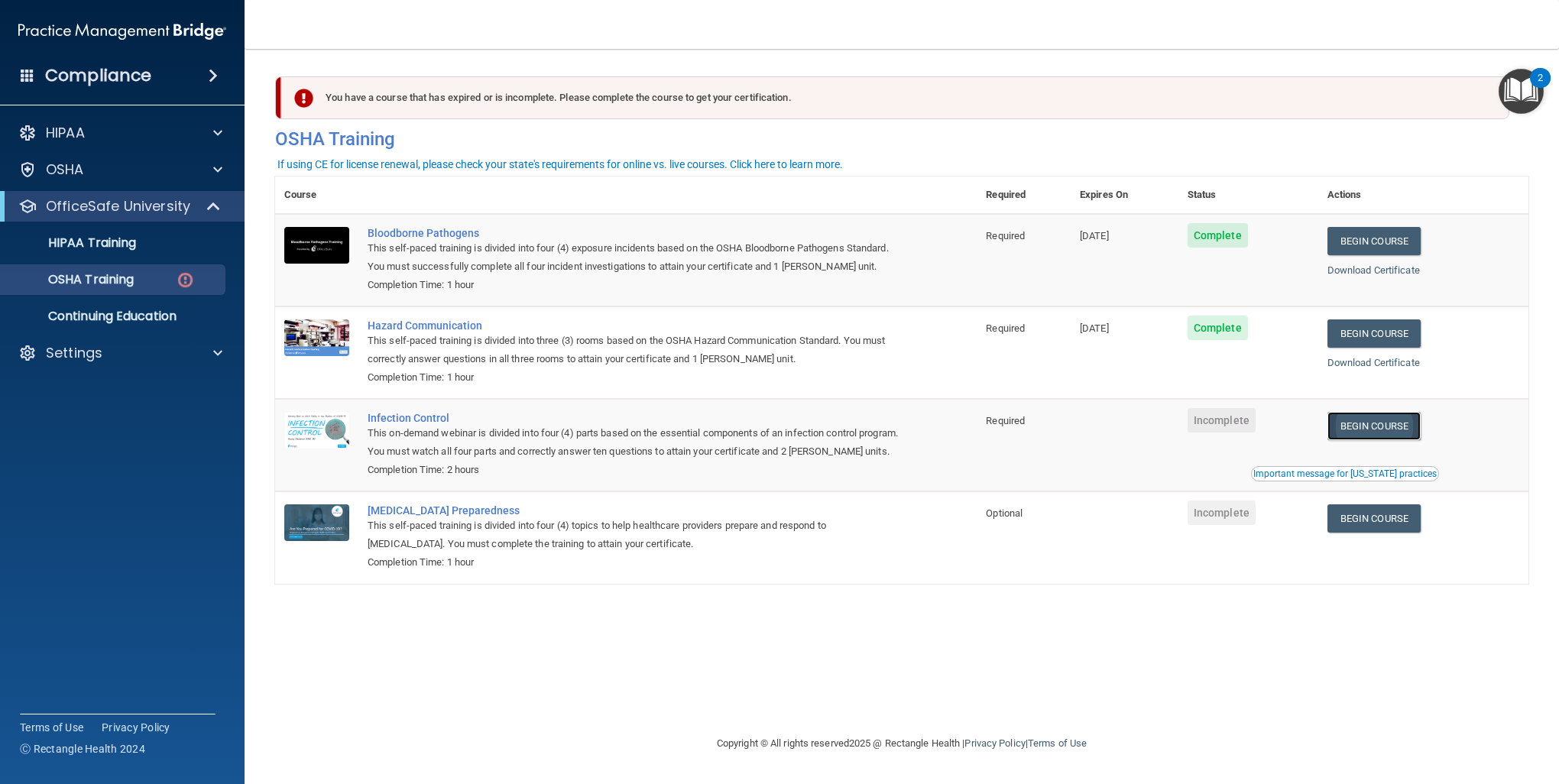
click at [1408, 426] on link "Begin Course" at bounding box center [1374, 426] width 93 height 28
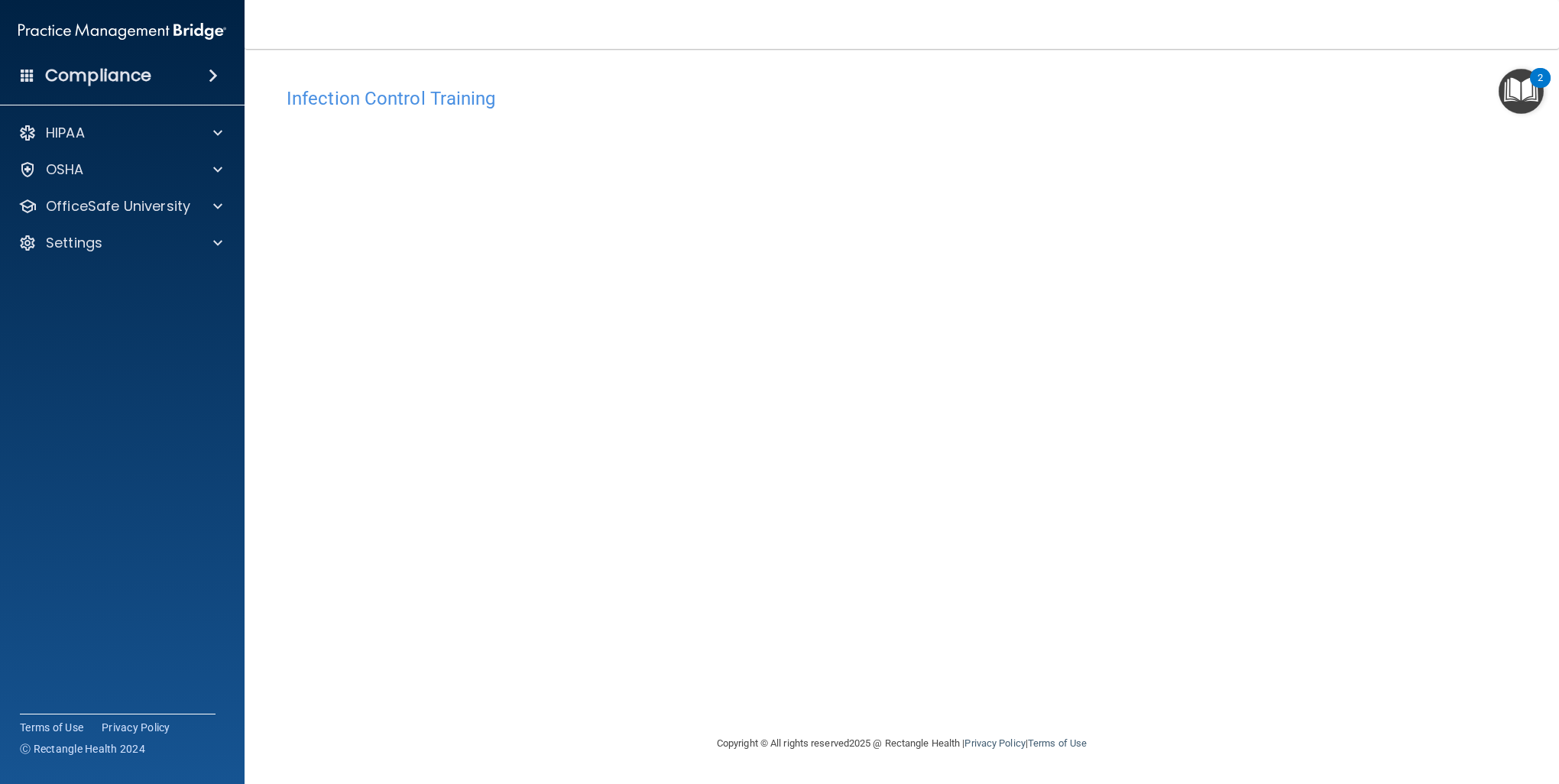
click at [601, 593] on div "Infection Control Training This course doesn’t expire until . Are you sure you …" at bounding box center [901, 406] width 1253 height 655
click at [221, 215] on span at bounding box center [217, 206] width 9 height 18
click at [184, 283] on img at bounding box center [185, 280] width 19 height 19
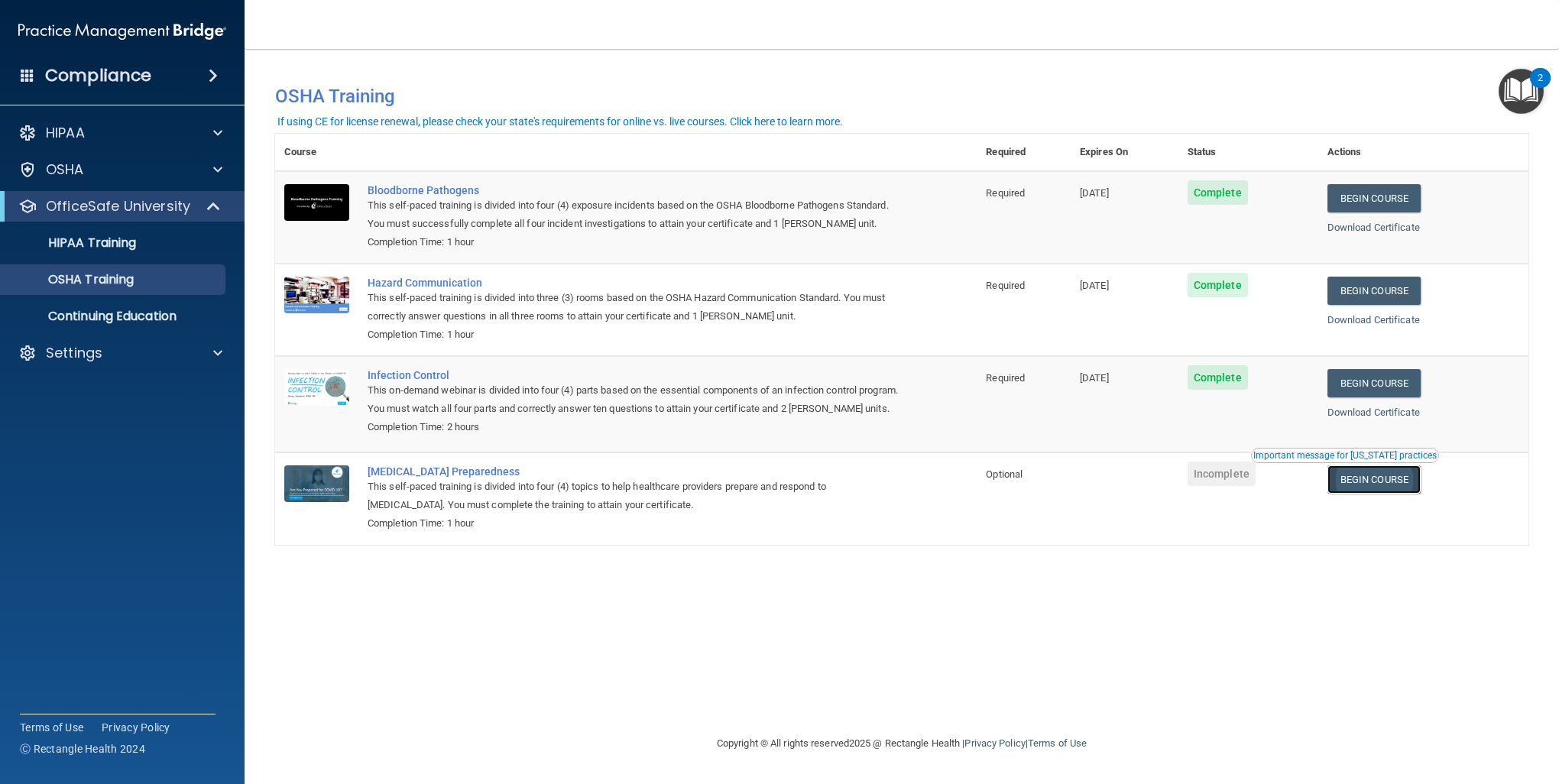
click at [1397, 494] on link "Begin Course" at bounding box center [1374, 479] width 93 height 28
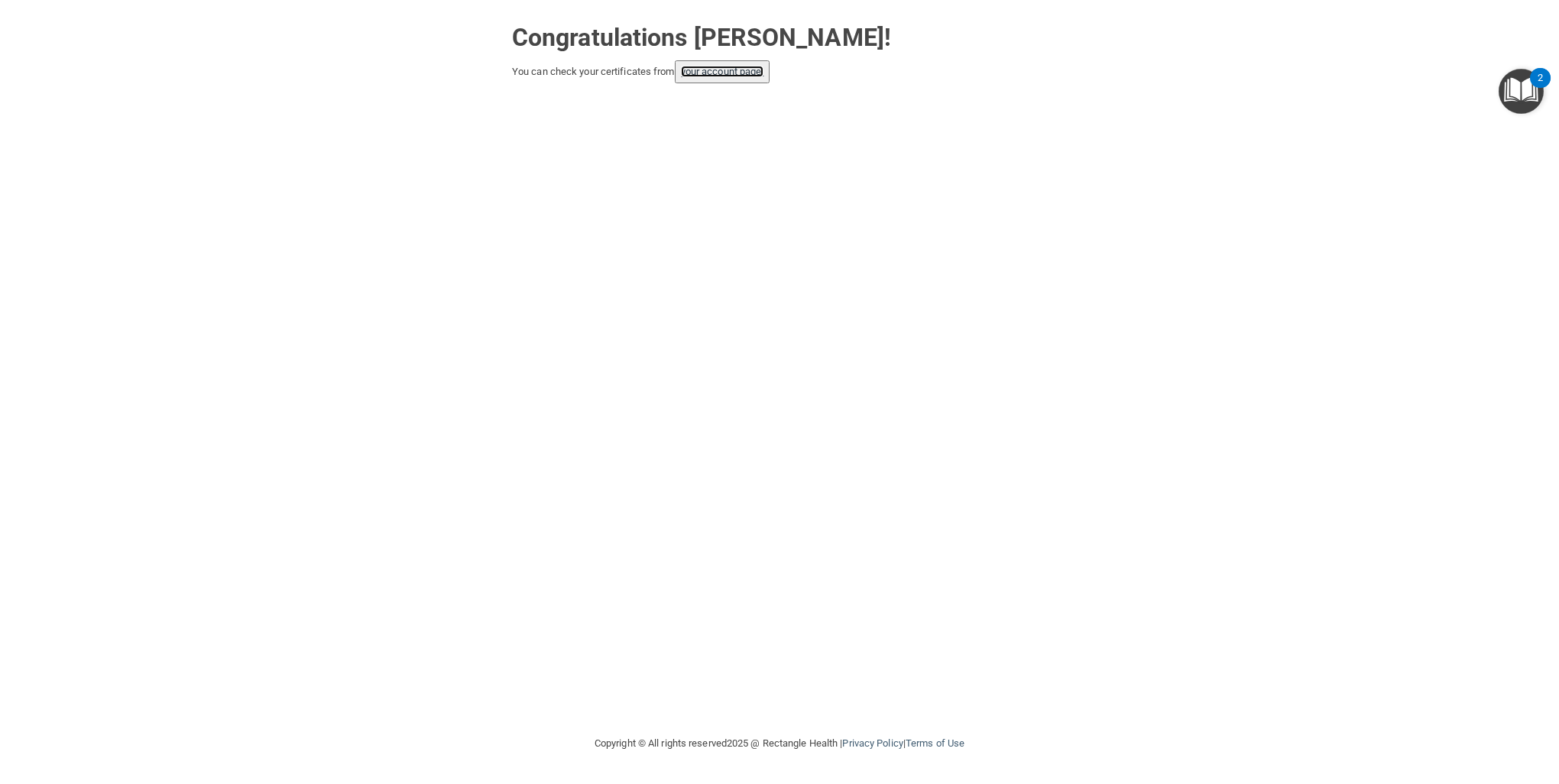
click at [749, 72] on link "your account page!" at bounding box center [723, 71] width 83 height 11
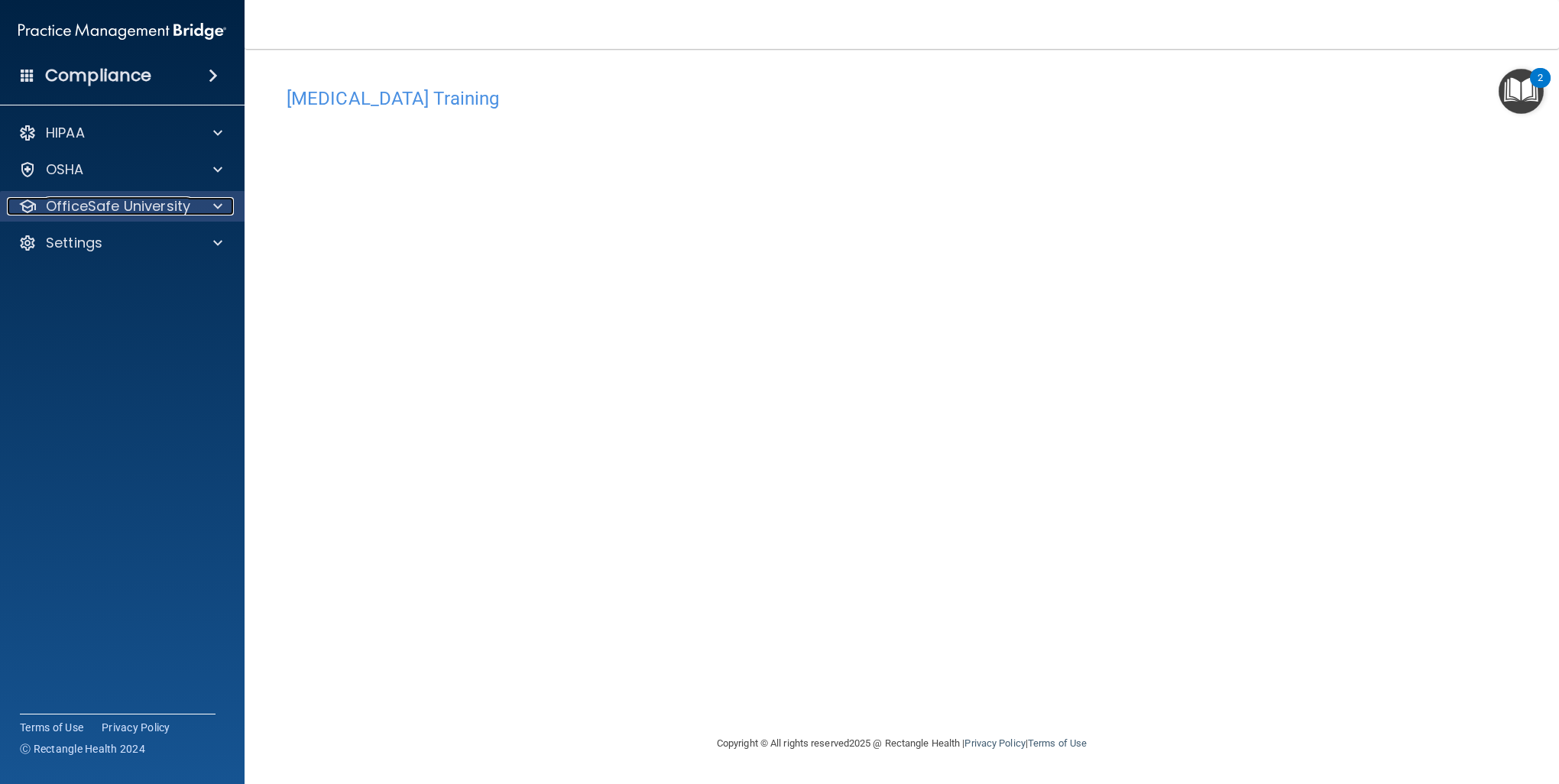
click at [186, 209] on p "OfficeSafe University" at bounding box center [118, 206] width 144 height 18
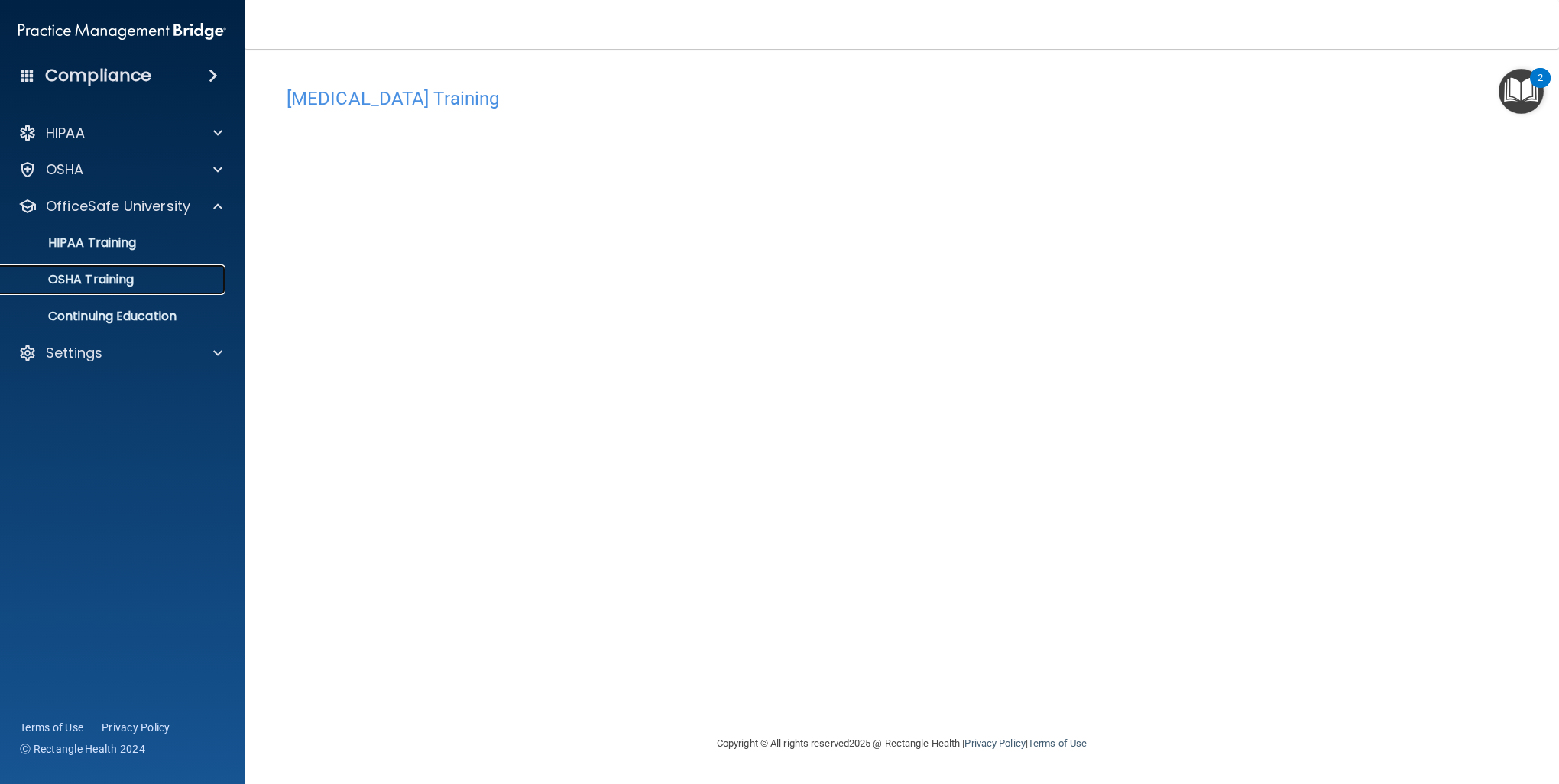
click at [160, 283] on div "OSHA Training" at bounding box center [114, 279] width 209 height 15
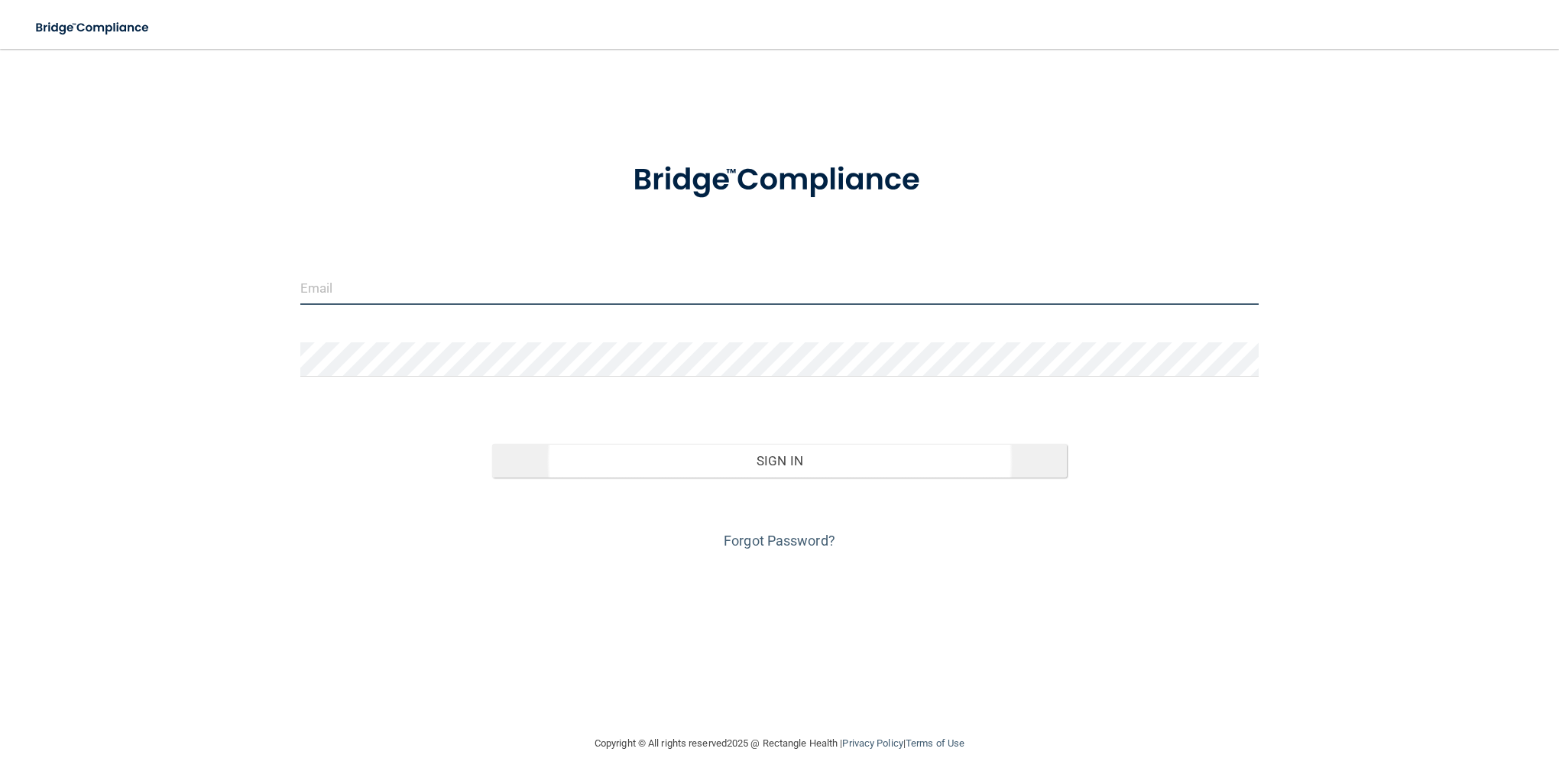
type input "[EMAIL_ADDRESS][DOMAIN_NAME]"
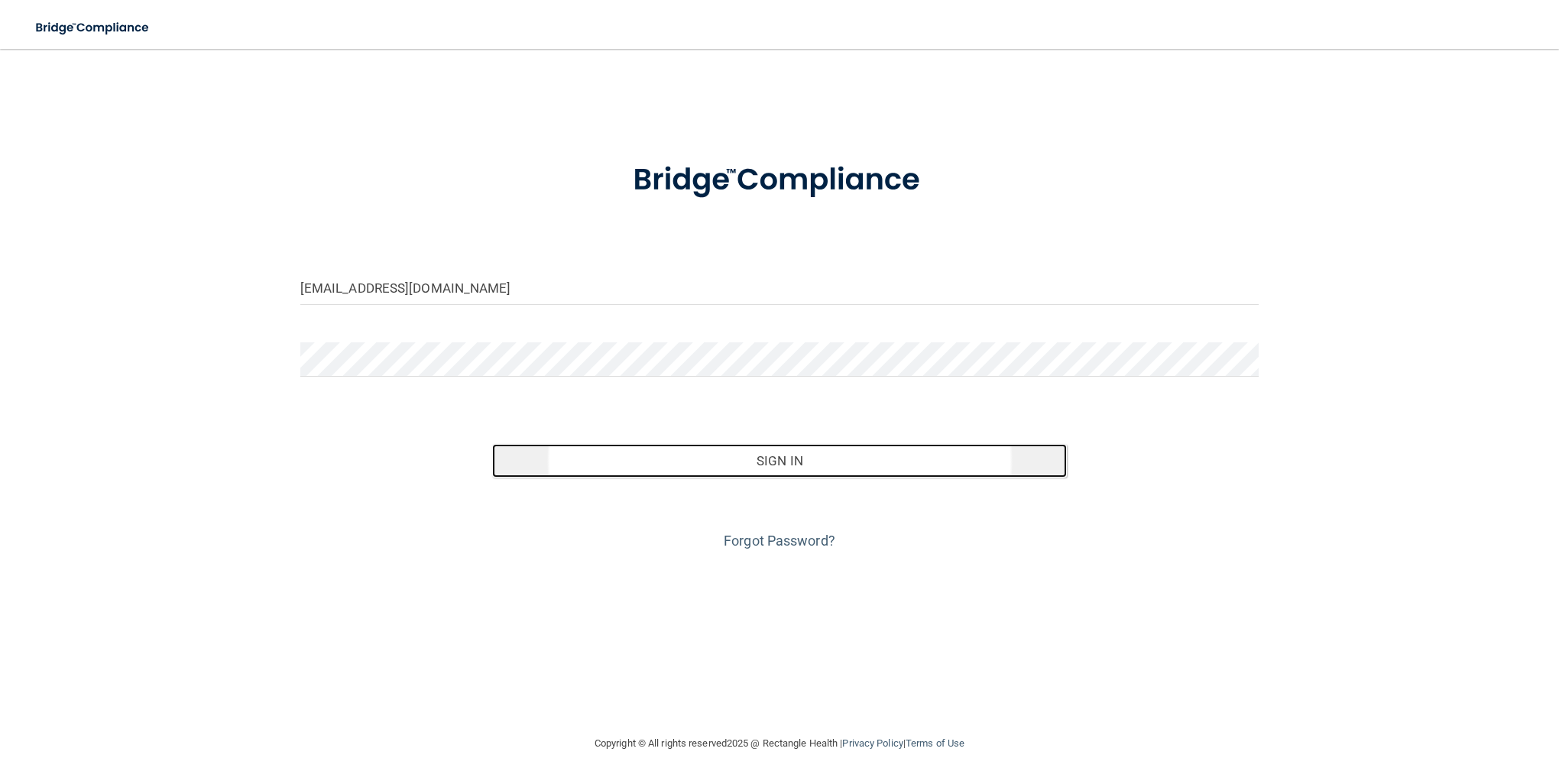
click at [784, 465] on button "Sign In" at bounding box center [780, 461] width 576 height 34
